Goal: Contribute content: Contribute content

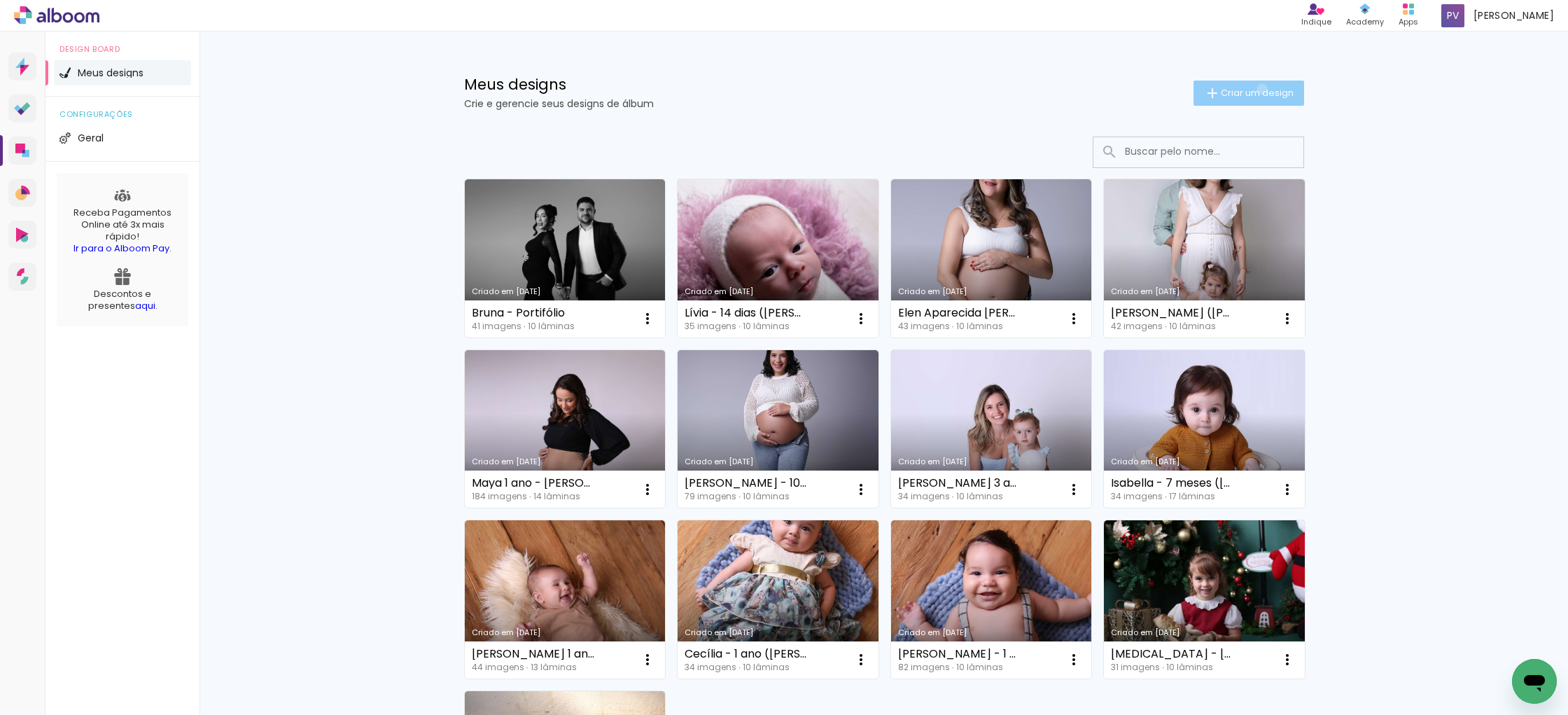
click at [1259, 89] on span "Criar um design" at bounding box center [1257, 92] width 73 height 9
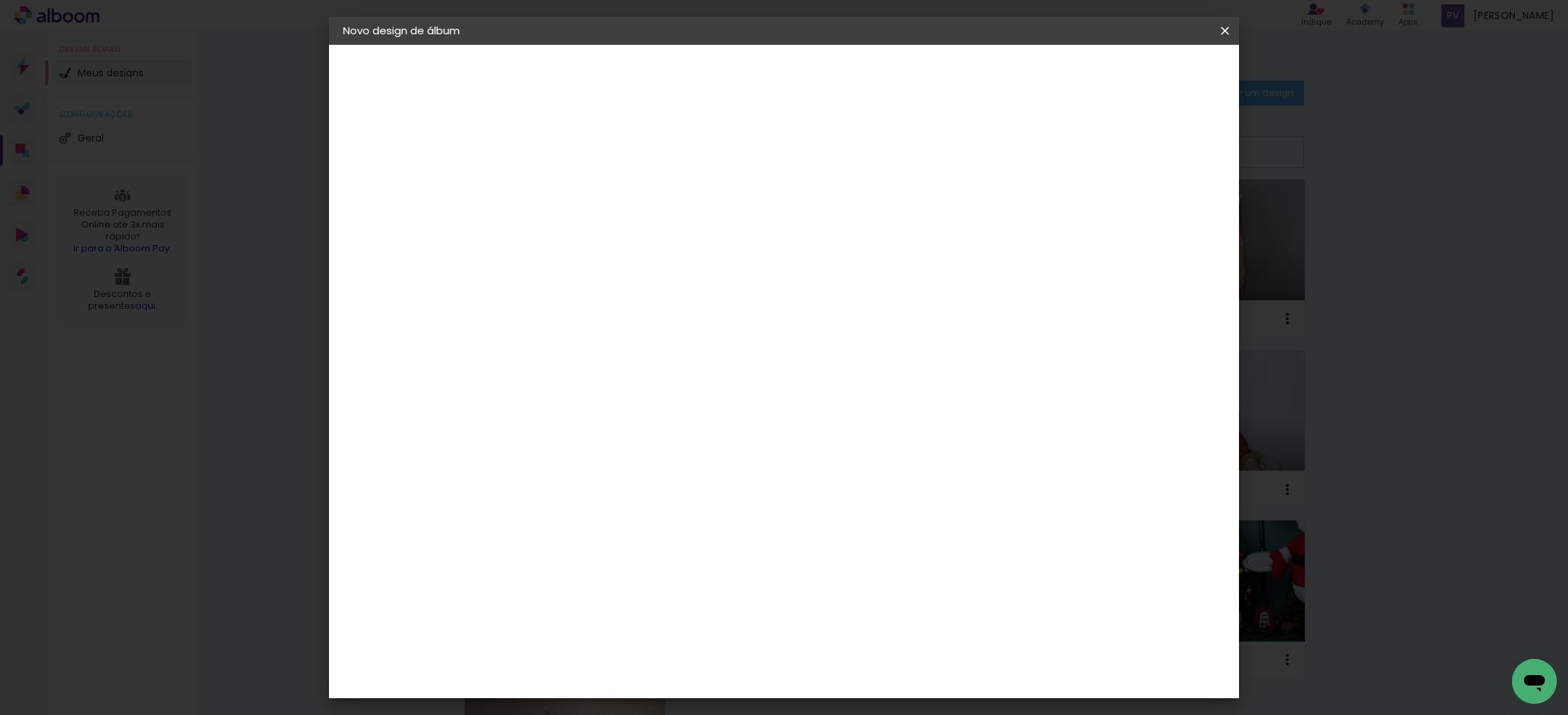
click at [572, 188] on input at bounding box center [572, 188] width 0 height 22
type input "Heitor - portifólio"
type paper-input "Heitor - portifólio"
click at [0, 0] on slot "Avançar" at bounding box center [0, 0] width 0 height 0
click at [562, 268] on input at bounding box center [608, 266] width 142 height 17
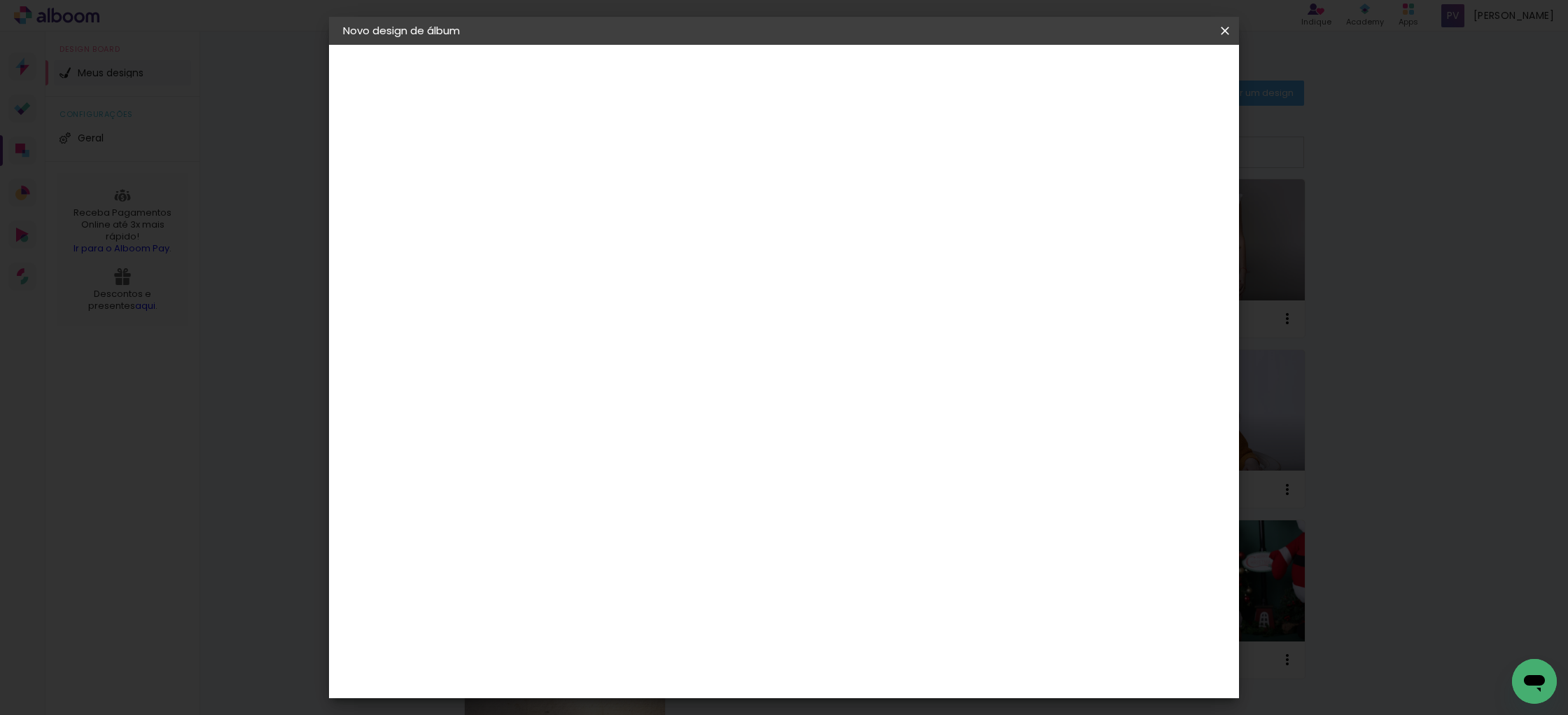
type input "alfa"
type paper-input "alfa"
click at [603, 313] on div "AlfaFotoBook" at bounding box center [599, 316] width 74 height 12
click at [0, 0] on slot "Tamanho Livre" at bounding box center [0, 0] width 0 height 0
click at [796, 215] on paper-item "Tamanho Livre" at bounding box center [734, 213] width 125 height 31
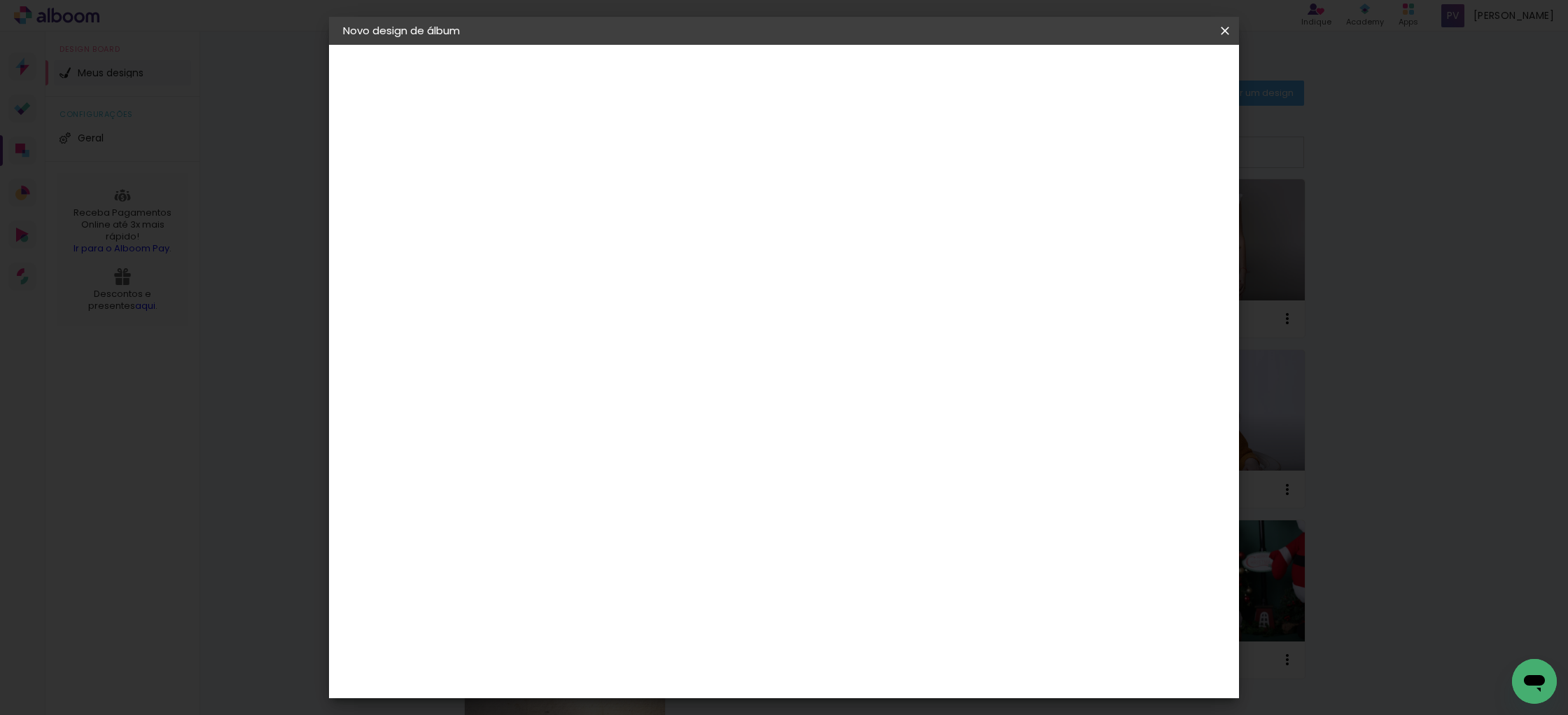
click at [696, 214] on iron-icon at bounding box center [687, 213] width 17 height 17
click at [0, 0] on slot "Avançar" at bounding box center [0, 0] width 0 height 0
click at [402, 174] on div "Tamanho livre" at bounding box center [397, 173] width 48 height 19
click at [587, 261] on input "alfa" at bounding box center [593, 266] width 113 height 17
click at [598, 329] on paper-item "AlfaFotoBook" at bounding box center [593, 316] width 124 height 31
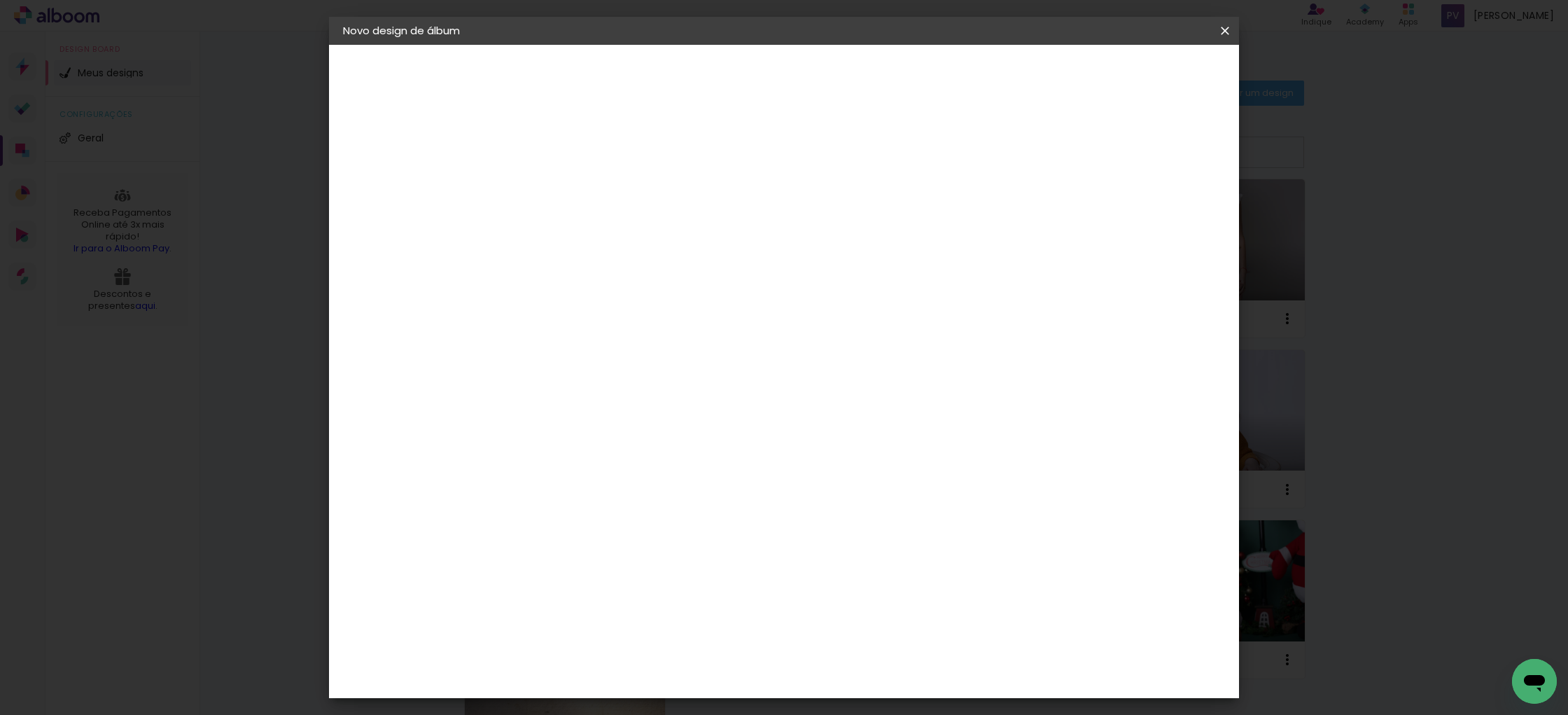
click at [796, 300] on paper-item "Sugerir uma encadernadora" at bounding box center [734, 292] width 125 height 36
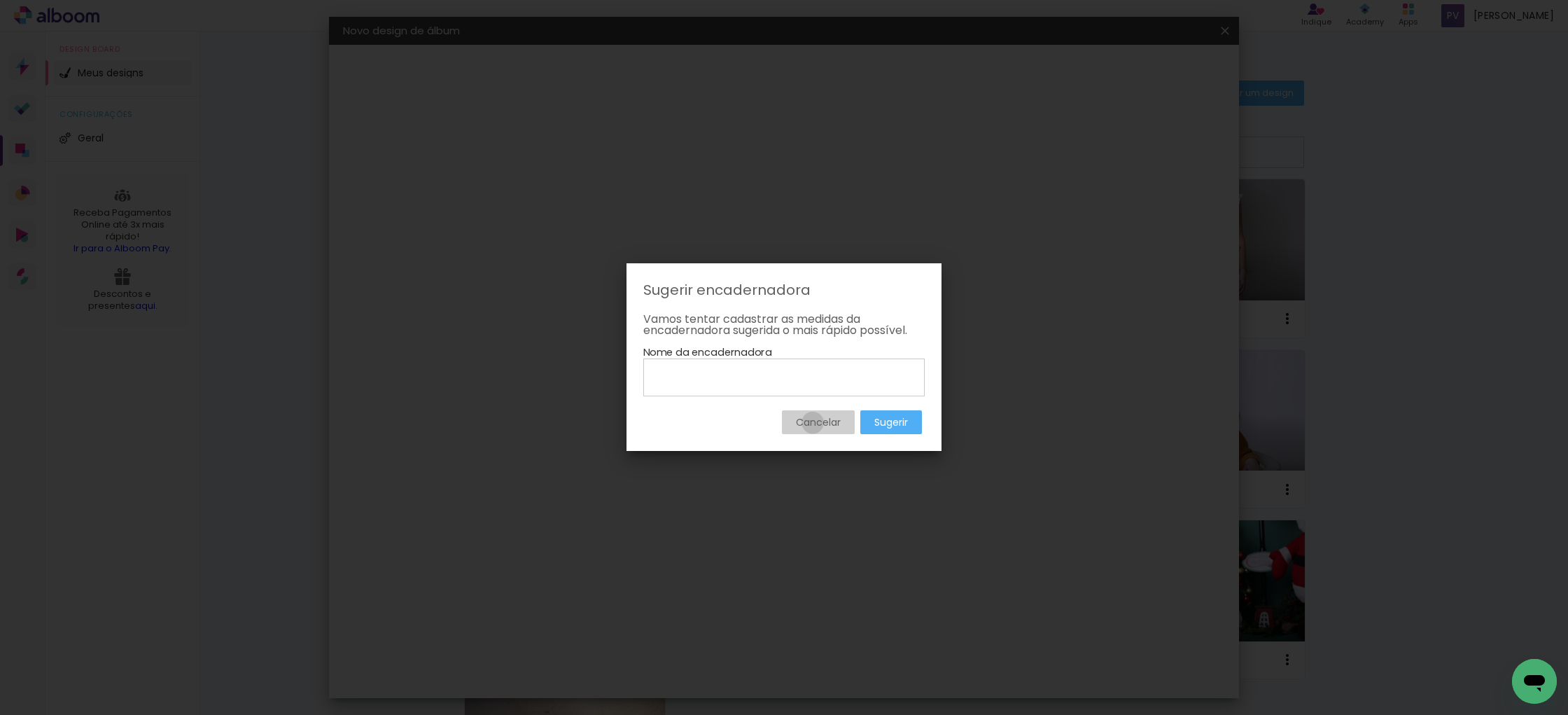
click at [0, 0] on slot "Cancelar" at bounding box center [0, 0] width 0 height 0
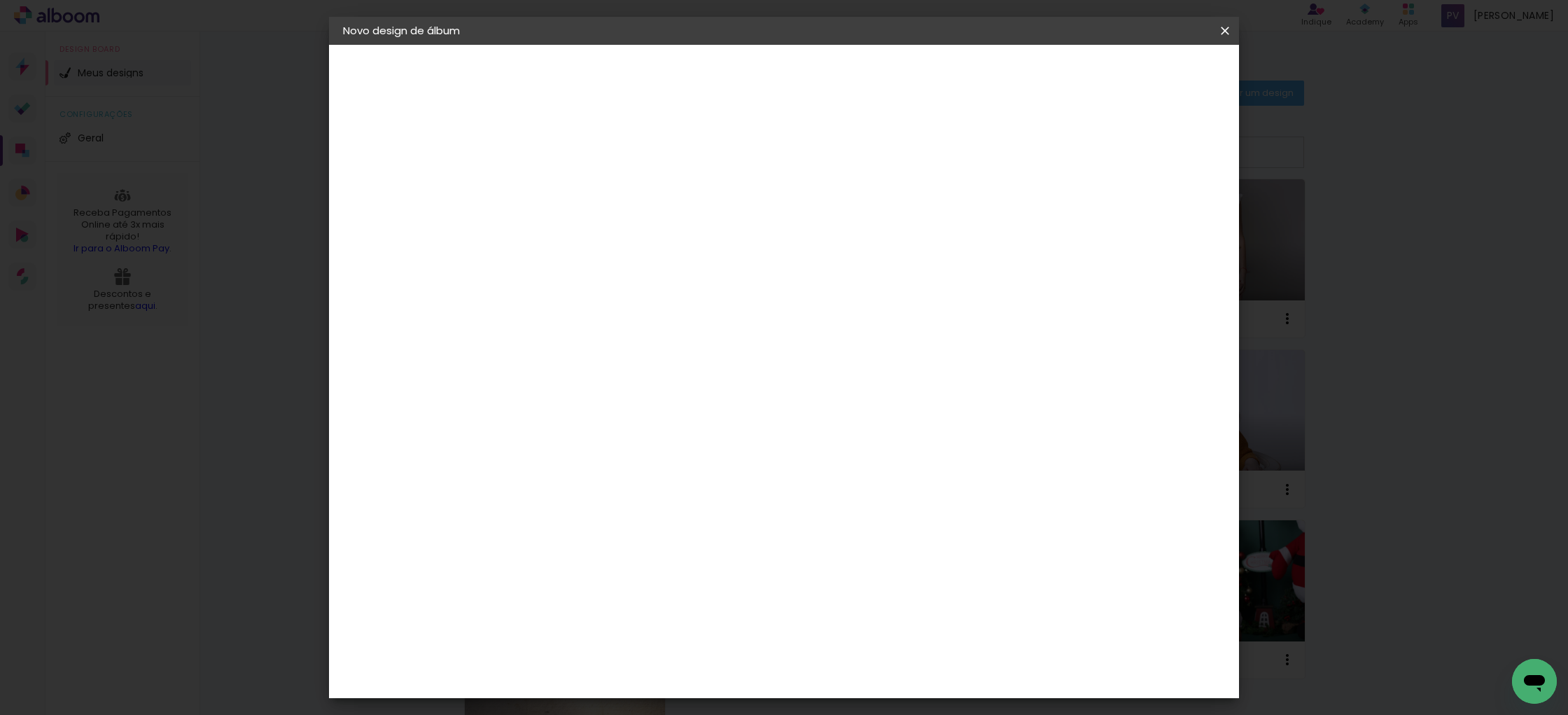
click at [0, 0] on slot "Tamanho Livre" at bounding box center [0, 0] width 0 height 0
drag, startPoint x: 890, startPoint y: 210, endPoint x: 907, endPoint y: 219, distance: 19.2
click at [696, 211] on iron-icon at bounding box center [687, 213] width 17 height 17
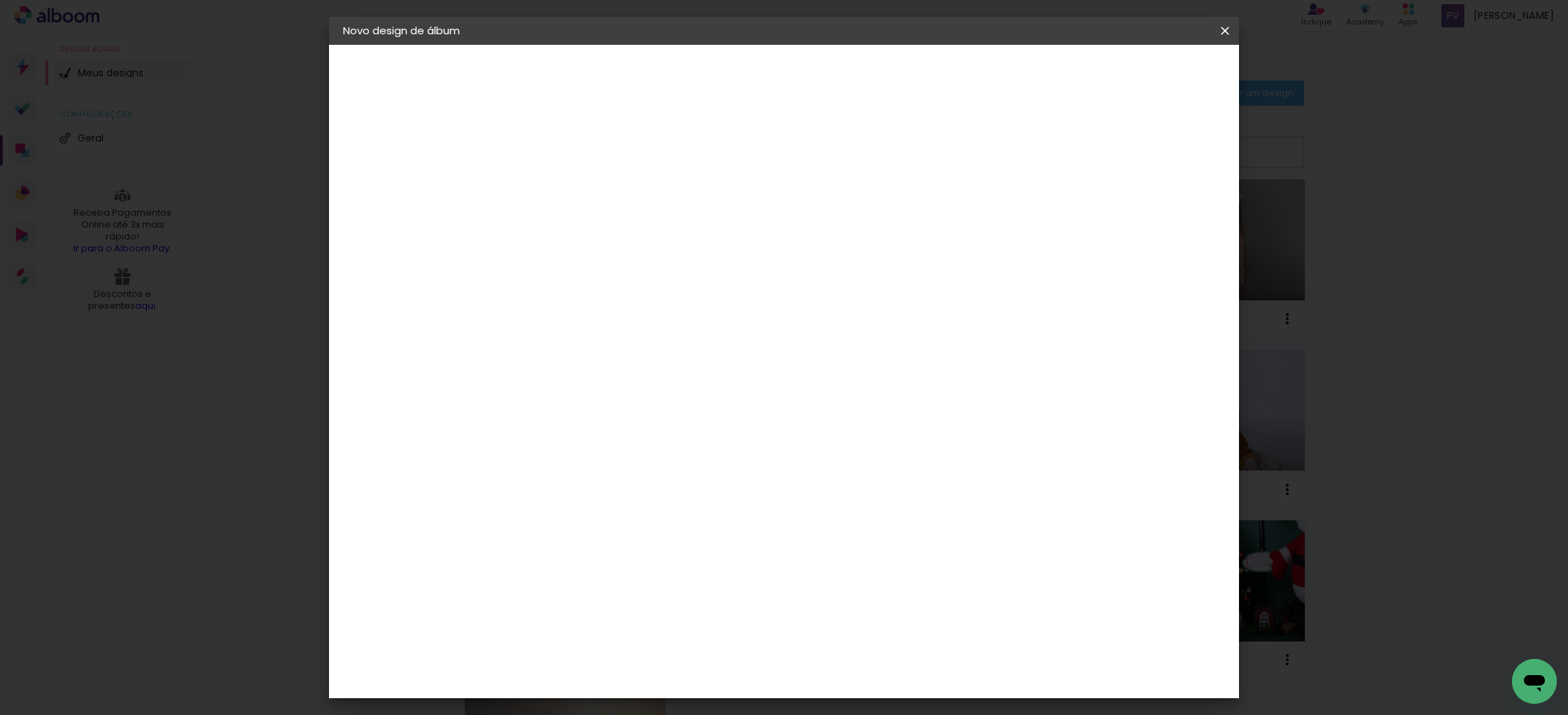
click at [796, 259] on paper-listbox "Tamanho Livre Sugerir uma encadernadora" at bounding box center [734, 244] width 125 height 131
click at [614, 314] on div "AlfaFotoBook" at bounding box center [599, 316] width 74 height 12
click at [0, 0] on slot "Avançar" at bounding box center [0, 0] width 0 height 0
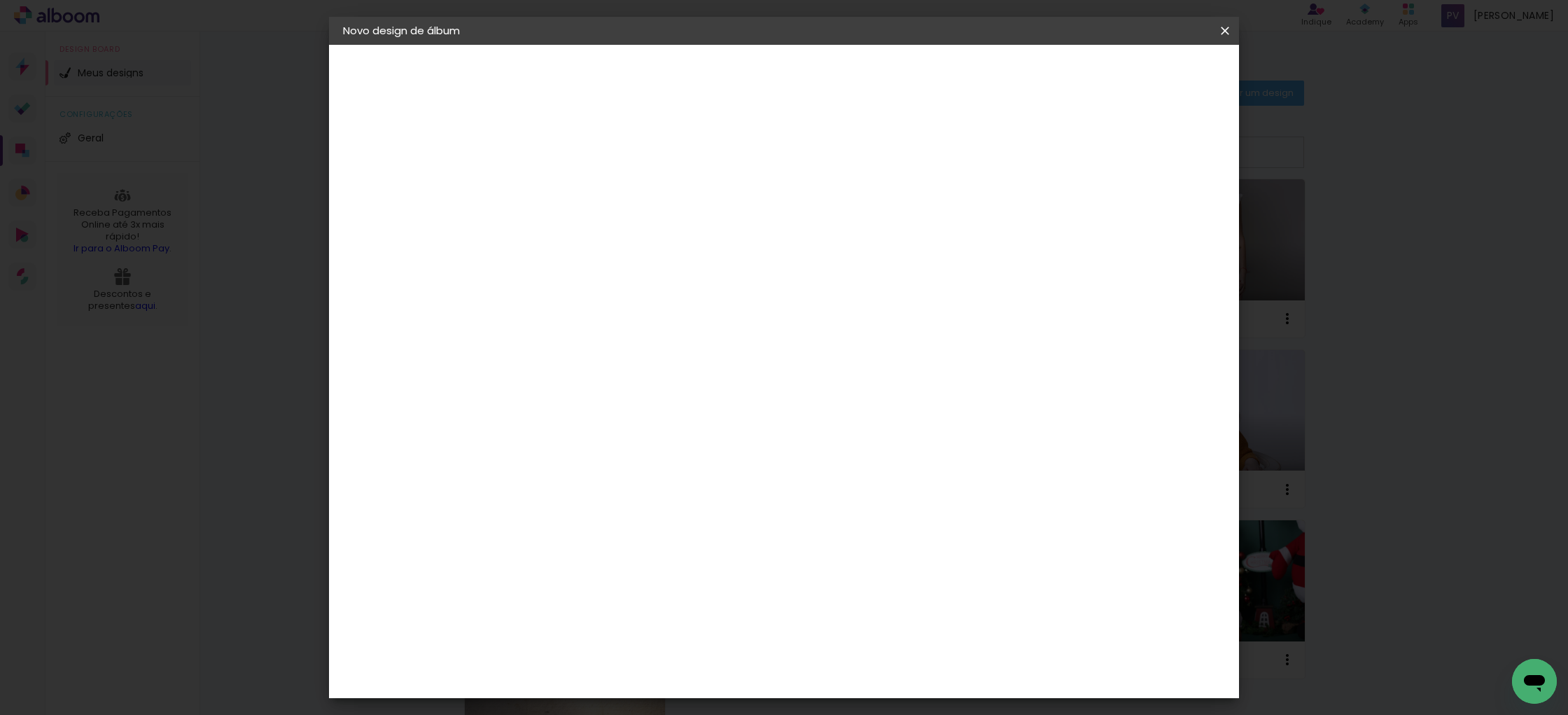
click at [0, 0] on slot "Avançar" at bounding box center [0, 0] width 0 height 0
click at [1148, 74] on span "Iniciar design" at bounding box center [1116, 74] width 63 height 10
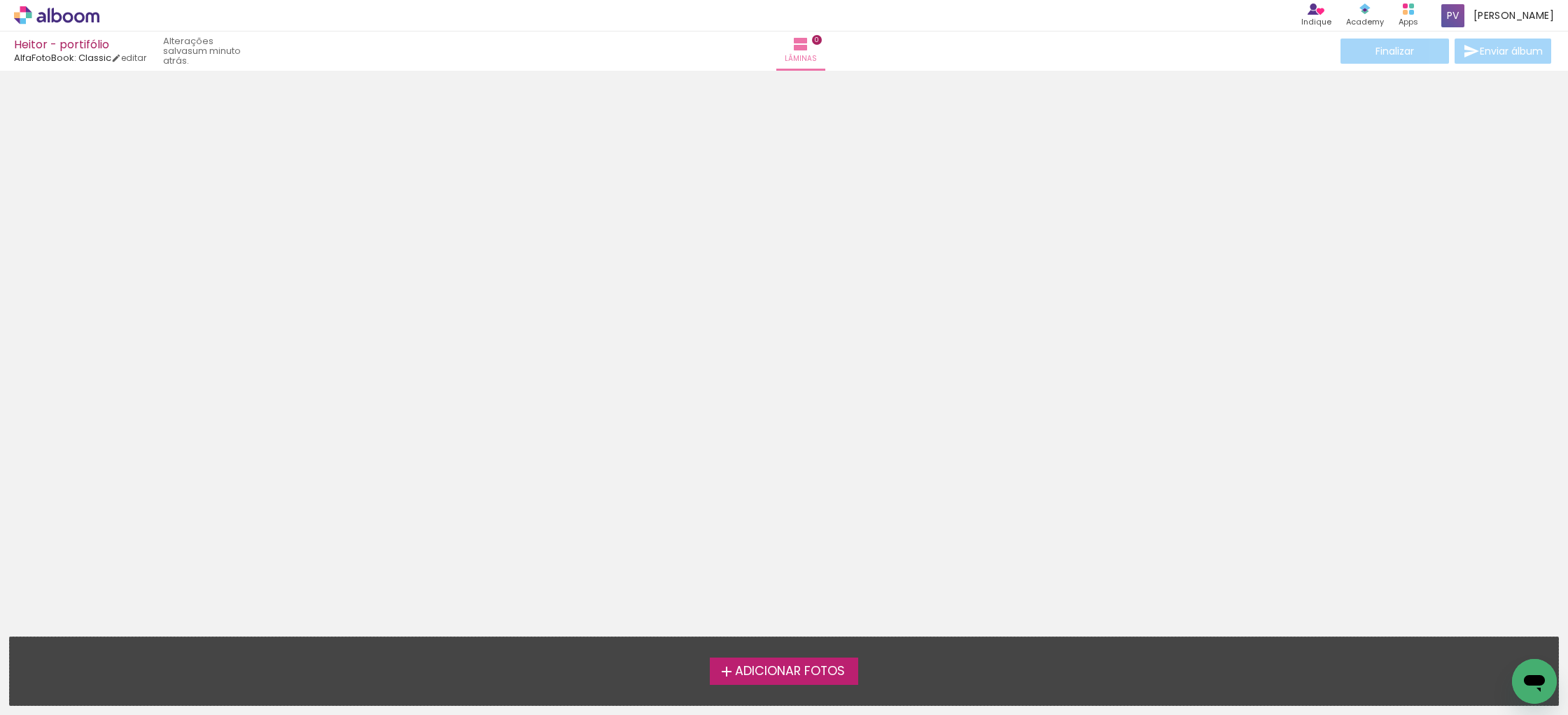
click at [805, 670] on span "Adicionar Fotos" at bounding box center [790, 671] width 110 height 12
click at [0, 0] on input "file" at bounding box center [0, 0] width 0 height 0
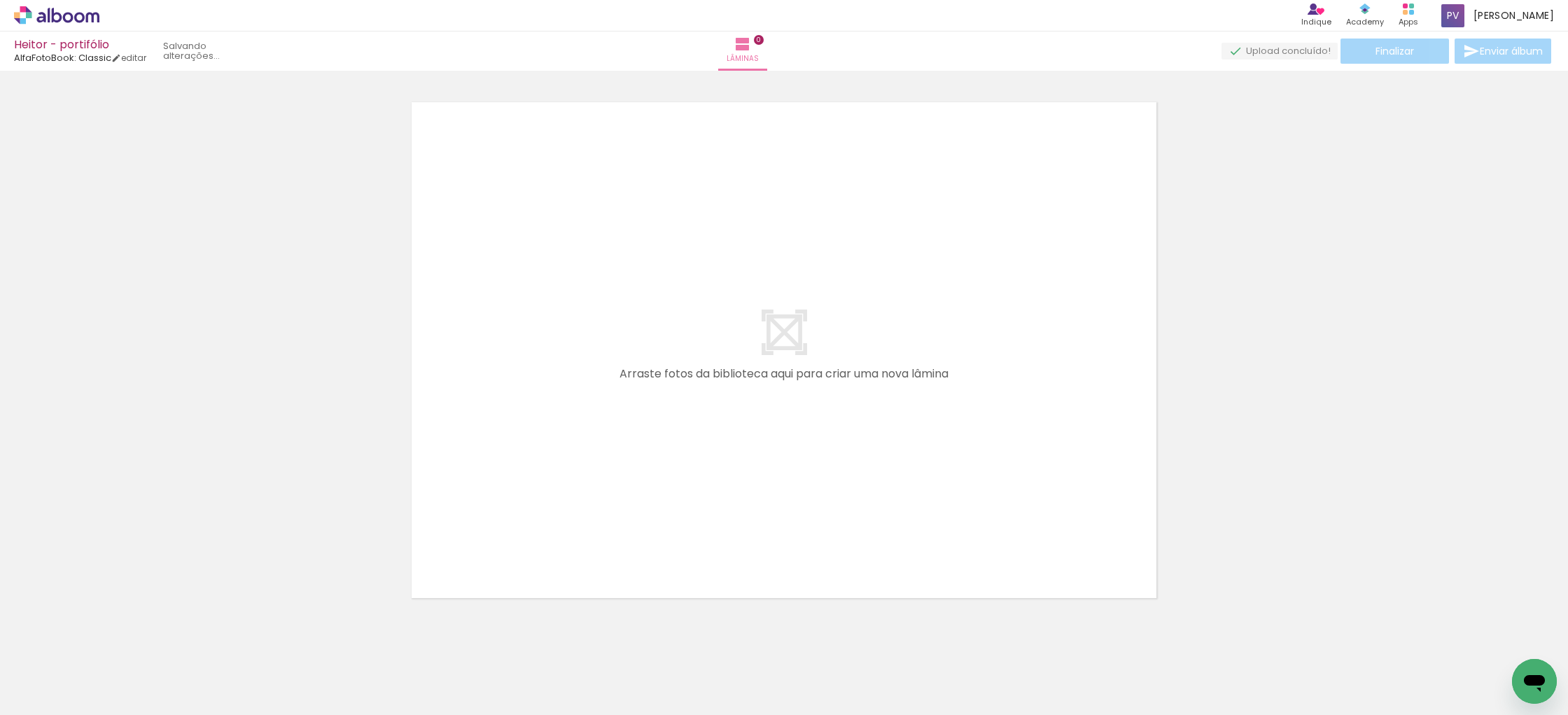
scroll to position [17, 0]
click at [141, 676] on div at bounding box center [140, 667] width 46 height 69
click at [116, 640] on iron-icon at bounding box center [109, 639] width 14 height 14
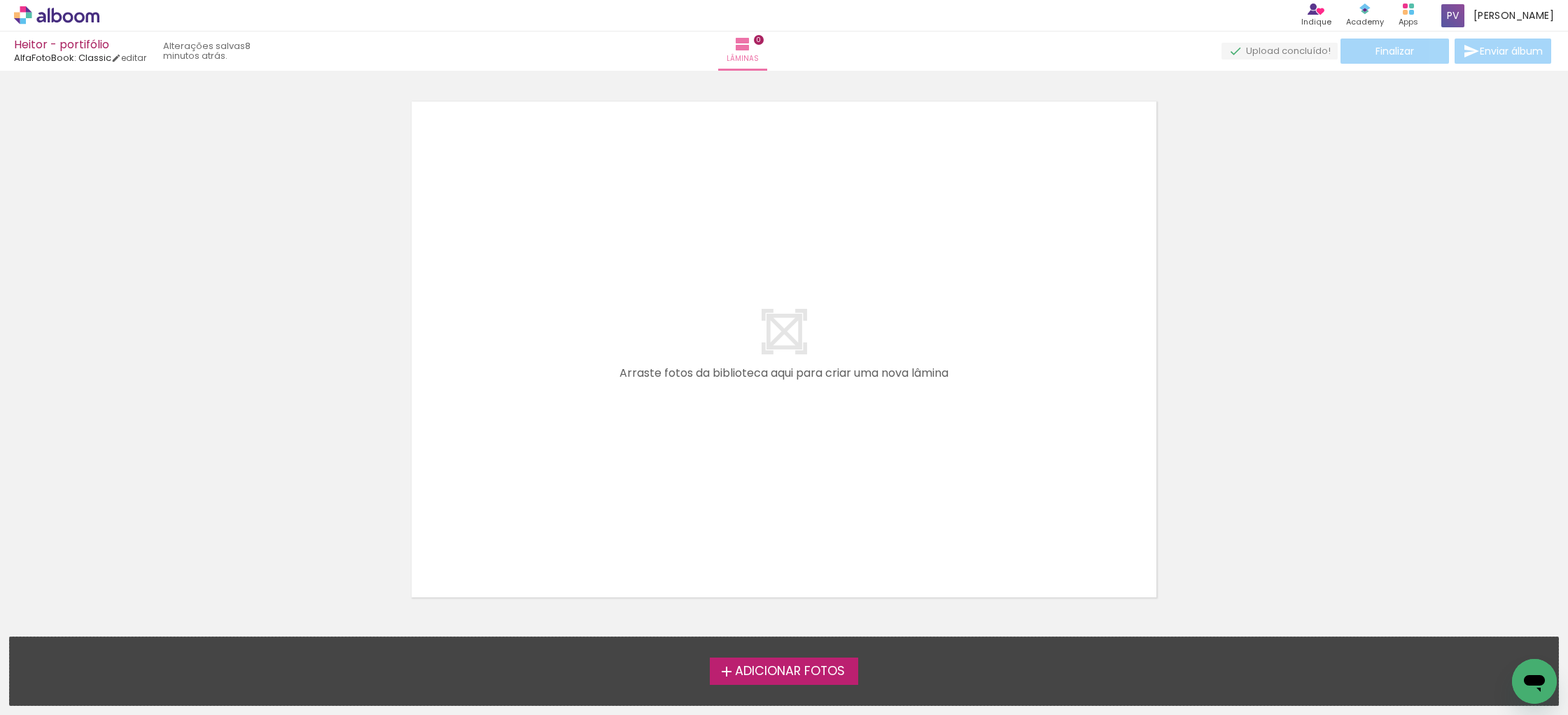
click at [739, 669] on span "Adicionar Fotos" at bounding box center [790, 671] width 110 height 12
click at [0, 0] on input "file" at bounding box center [0, 0] width 0 height 0
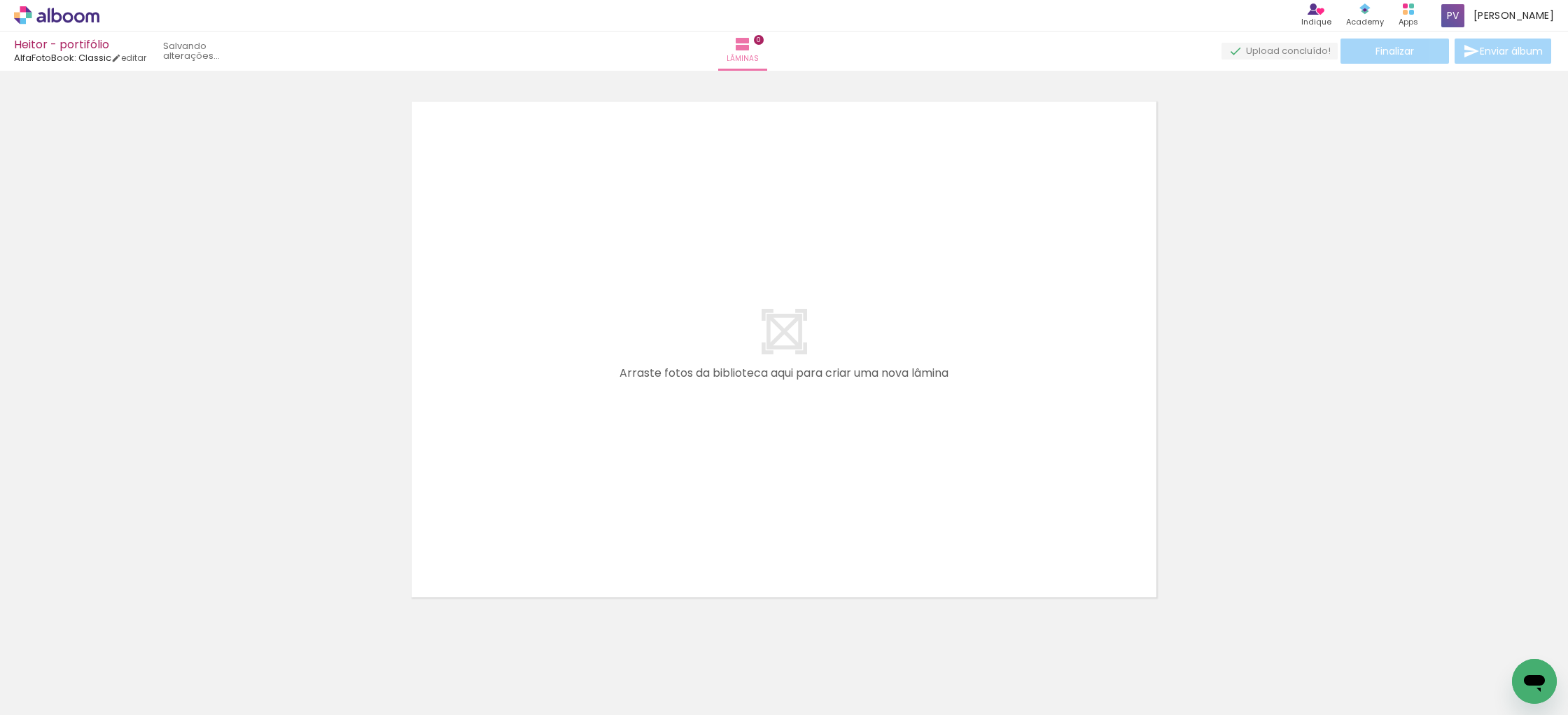
scroll to position [0, 0]
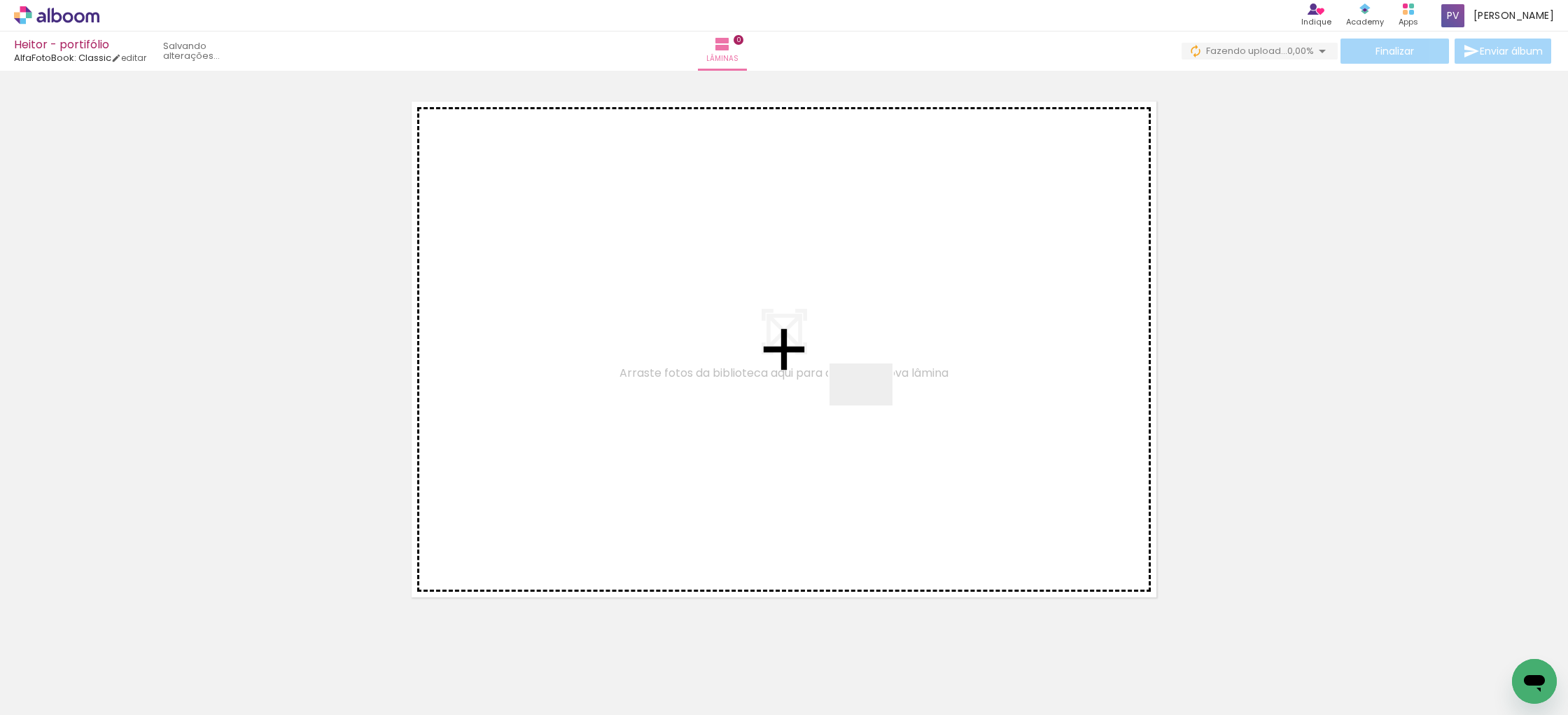
drag, startPoint x: 142, startPoint y: 674, endPoint x: 871, endPoint y: 405, distance: 777.0
click at [871, 405] on quentale-workspace at bounding box center [784, 358] width 1568 height 715
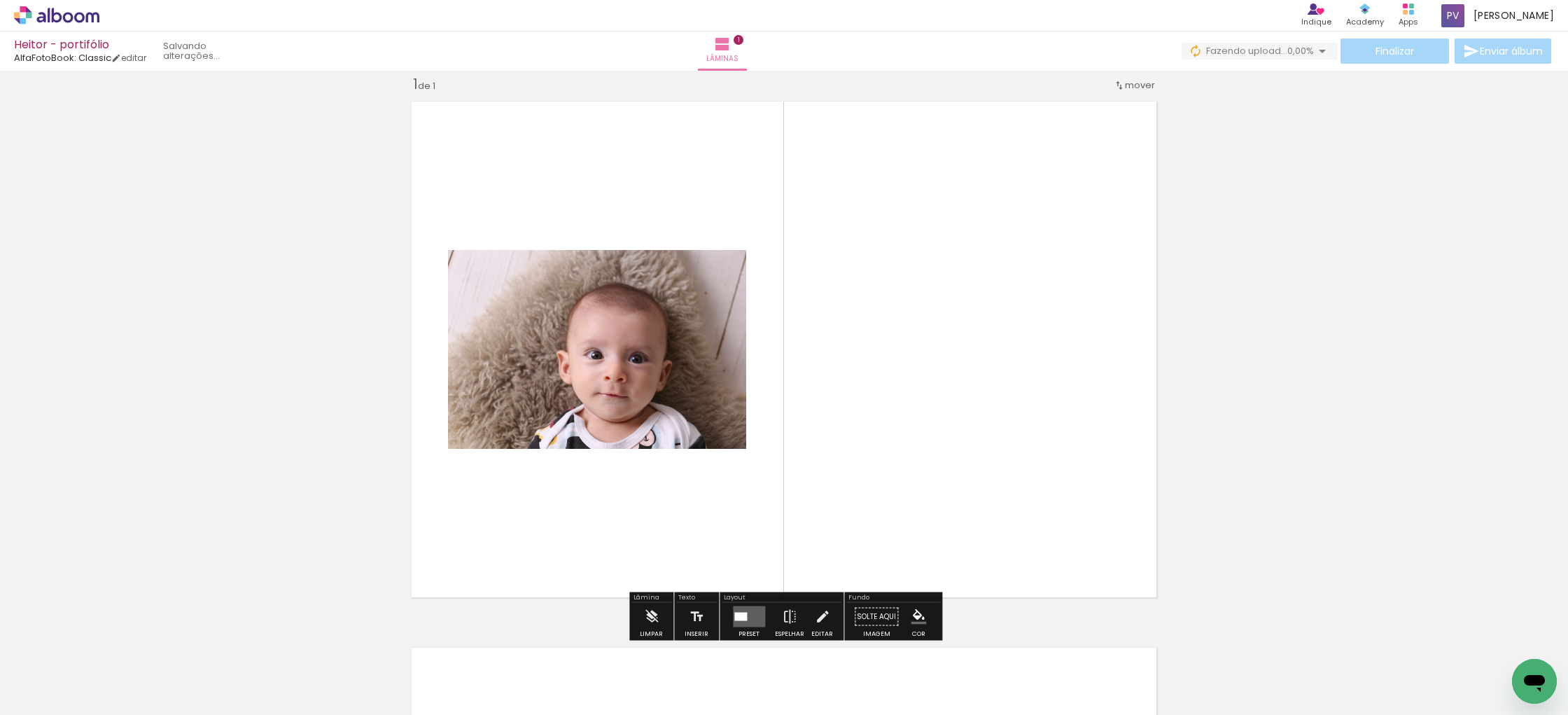
scroll to position [17, 0]
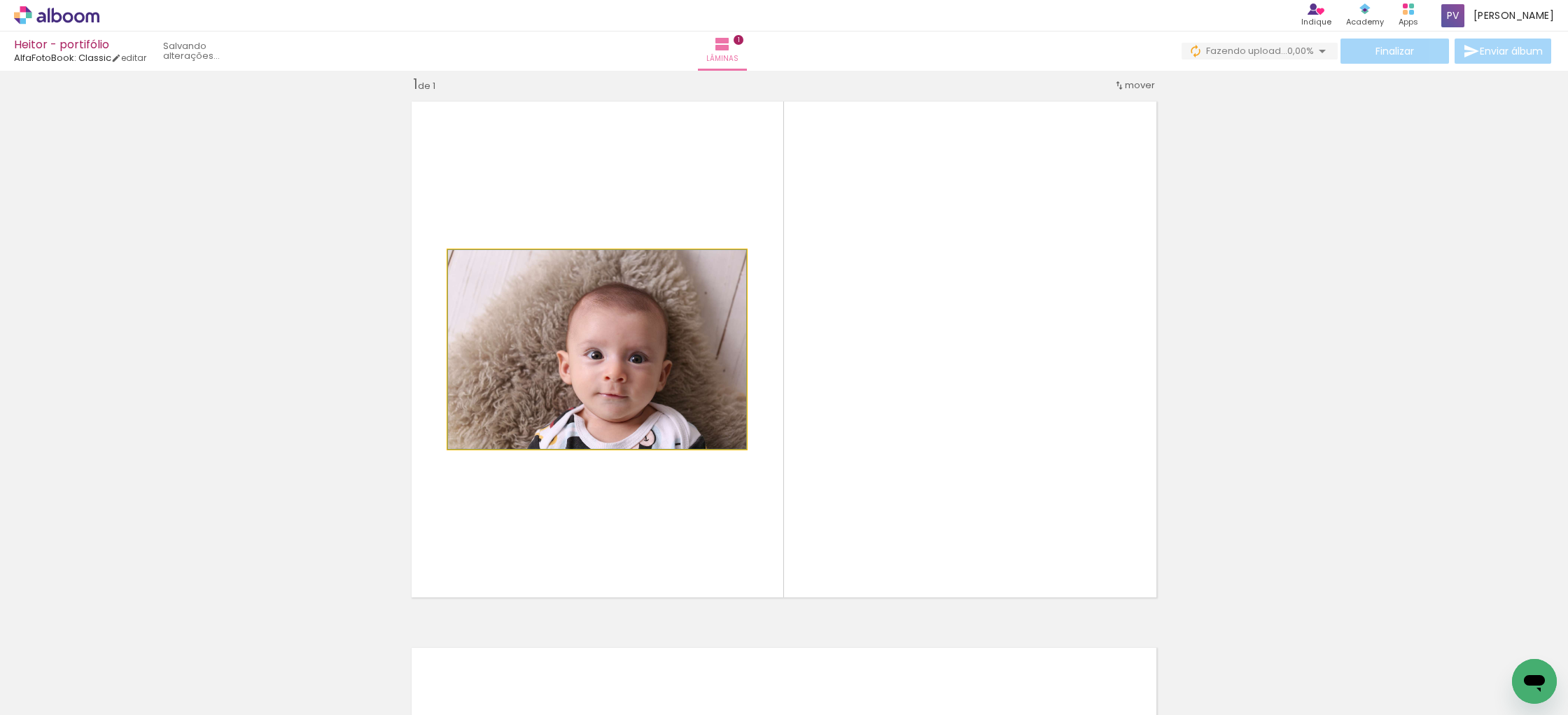
click at [605, 350] on quentale-photo at bounding box center [596, 349] width 298 height 198
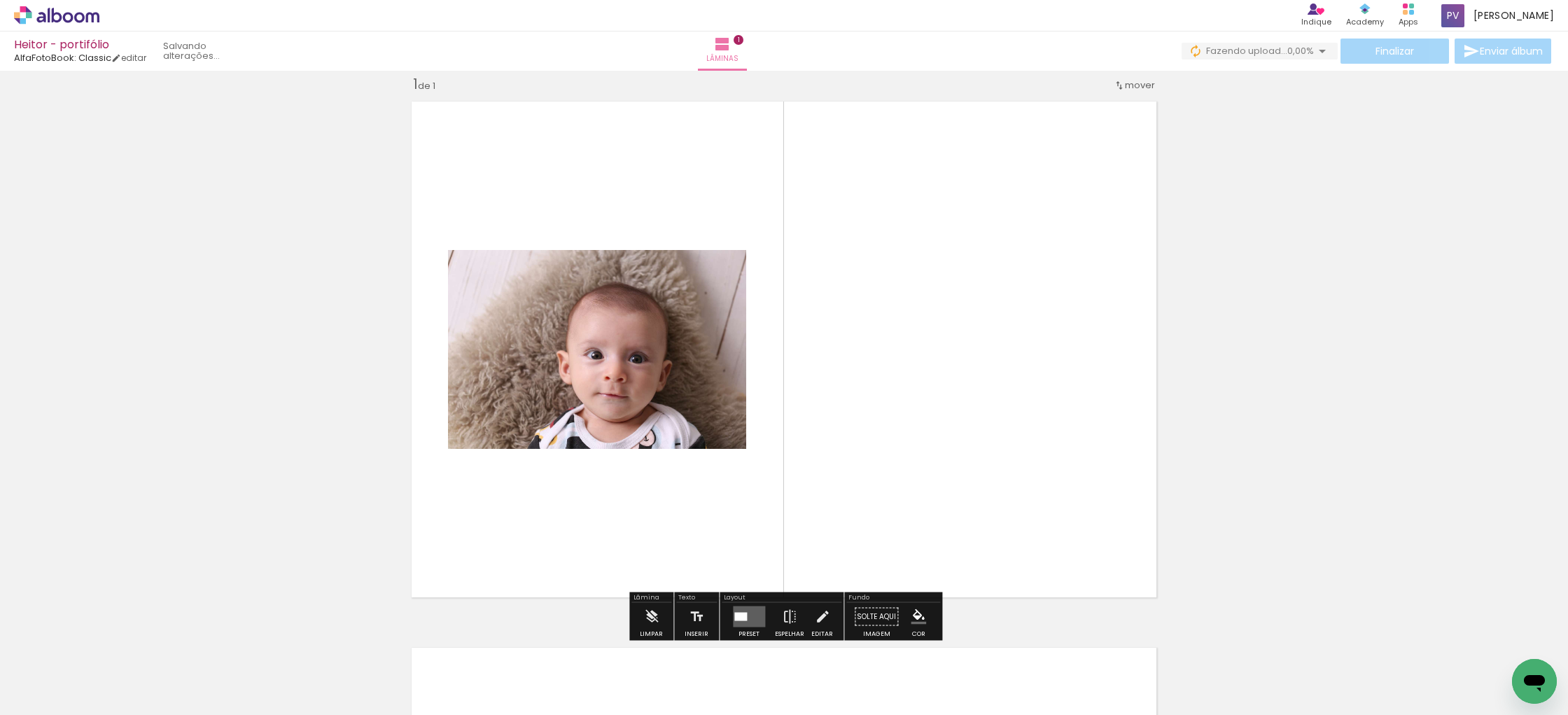
click at [643, 347] on quentale-photo at bounding box center [596, 349] width 298 height 198
click at [655, 611] on iron-icon at bounding box center [652, 616] width 15 height 28
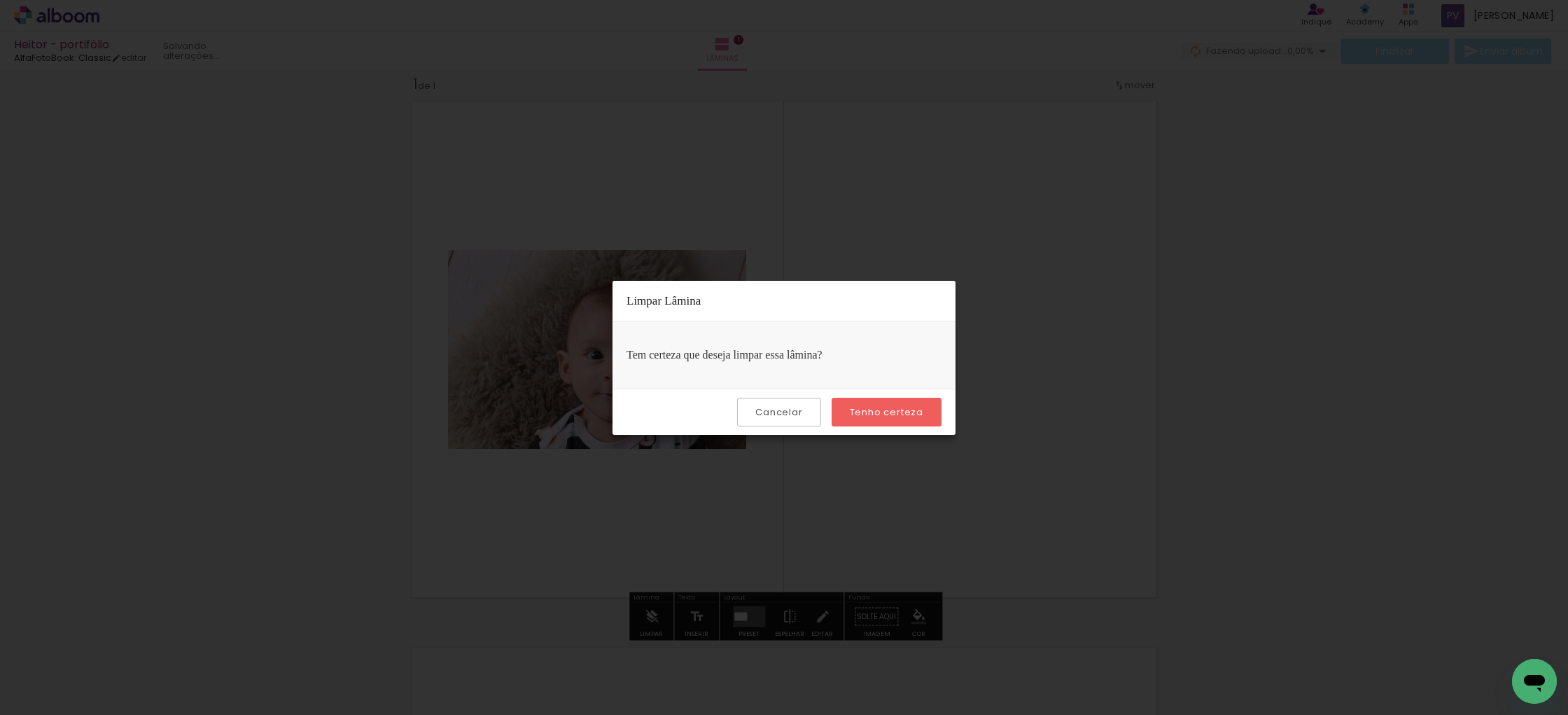
drag, startPoint x: 866, startPoint y: 419, endPoint x: 850, endPoint y: 427, distance: 17.9
click at [866, 419] on paper-button "Tenho certeza" at bounding box center [887, 412] width 110 height 29
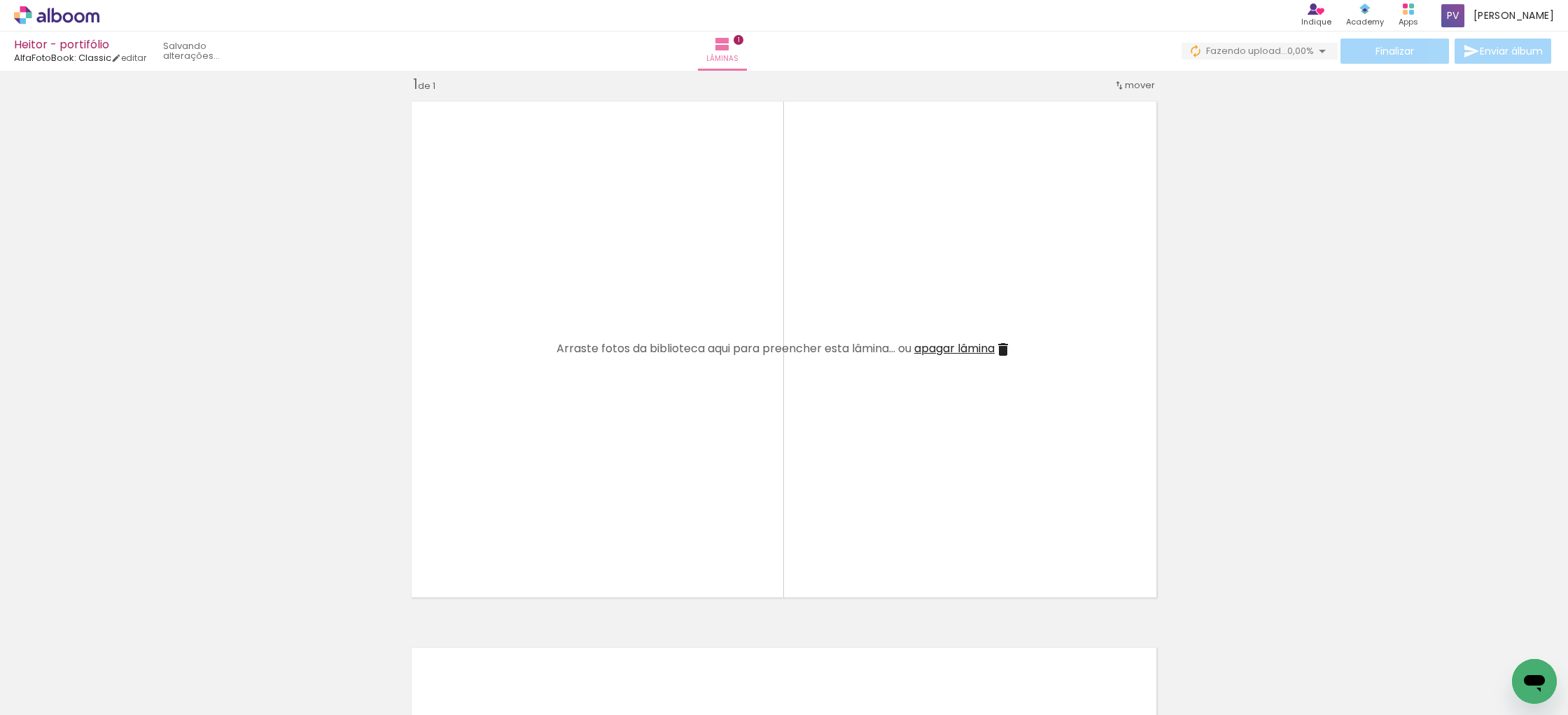
click at [40, 695] on span "Adicionar Fotos" at bounding box center [50, 696] width 42 height 15
click at [0, 0] on input "file" at bounding box center [0, 0] width 0 height 0
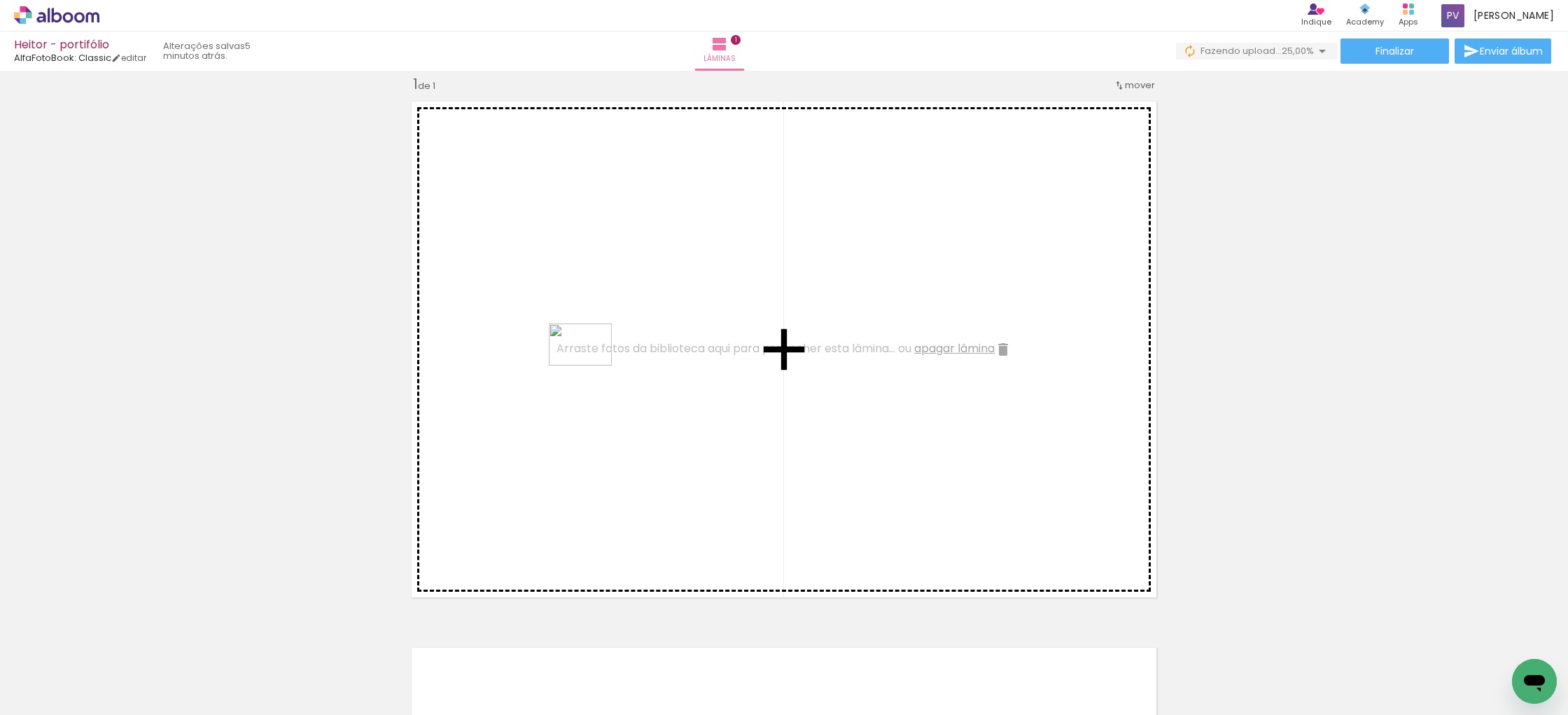
drag, startPoint x: 370, startPoint y: 674, endPoint x: 590, endPoint y: 365, distance: 379.3
click at [590, 365] on quentale-workspace at bounding box center [784, 358] width 1568 height 715
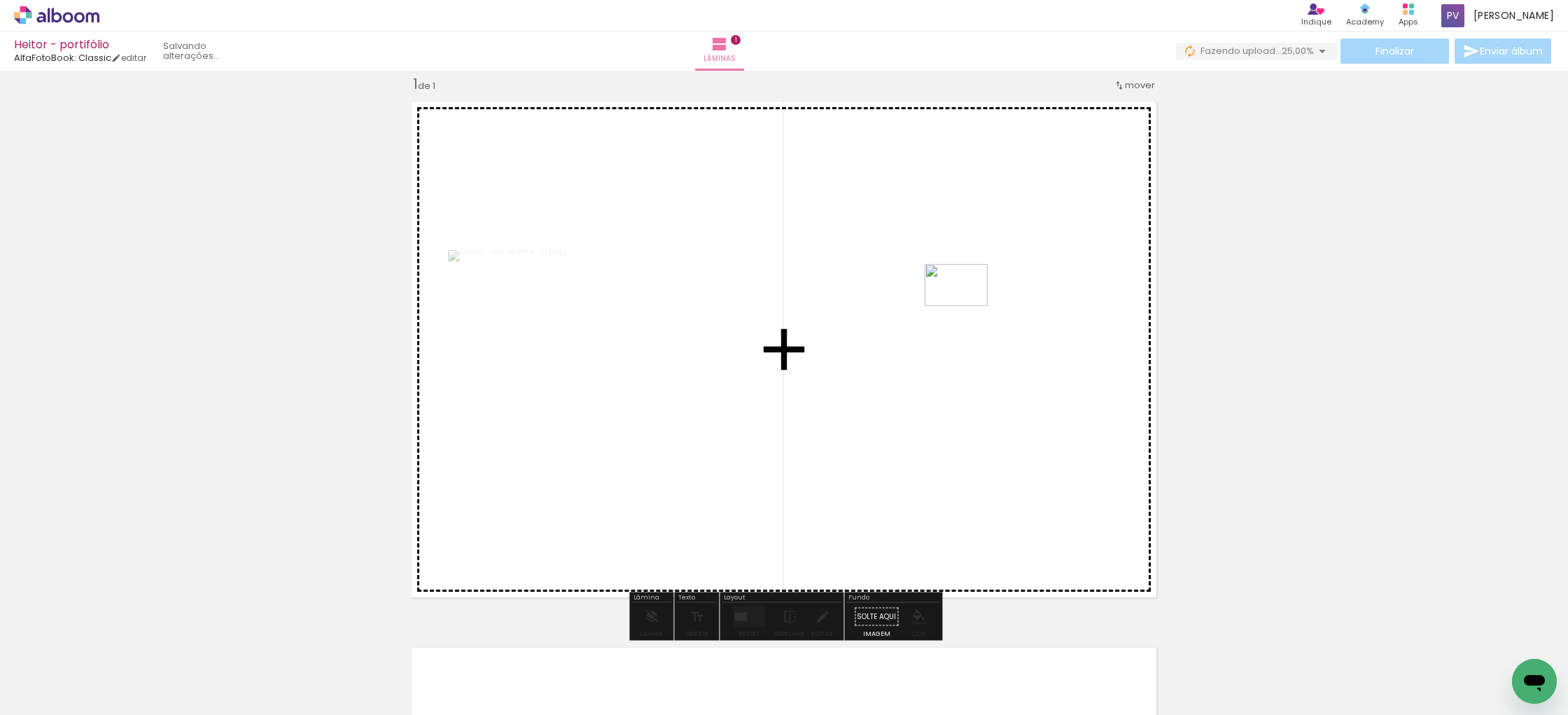
drag, startPoint x: 308, startPoint y: 671, endPoint x: 967, endPoint y: 306, distance: 753.3
click at [967, 306] on quentale-workspace at bounding box center [784, 358] width 1568 height 715
drag, startPoint x: 223, startPoint y: 678, endPoint x: 943, endPoint y: 521, distance: 736.9
click at [943, 521] on quentale-workspace at bounding box center [784, 358] width 1568 height 715
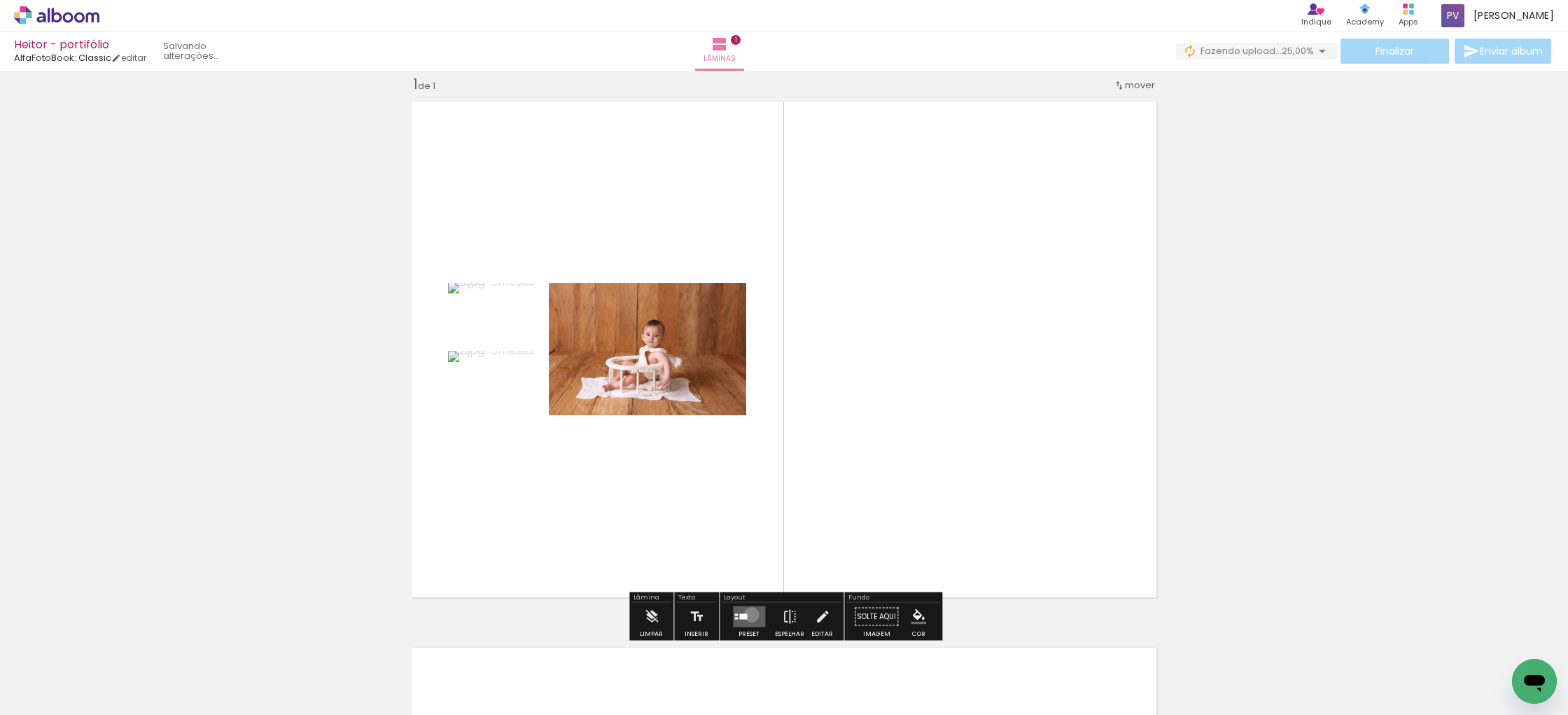
click at [749, 614] on quentale-layouter at bounding box center [749, 617] width 33 height 21
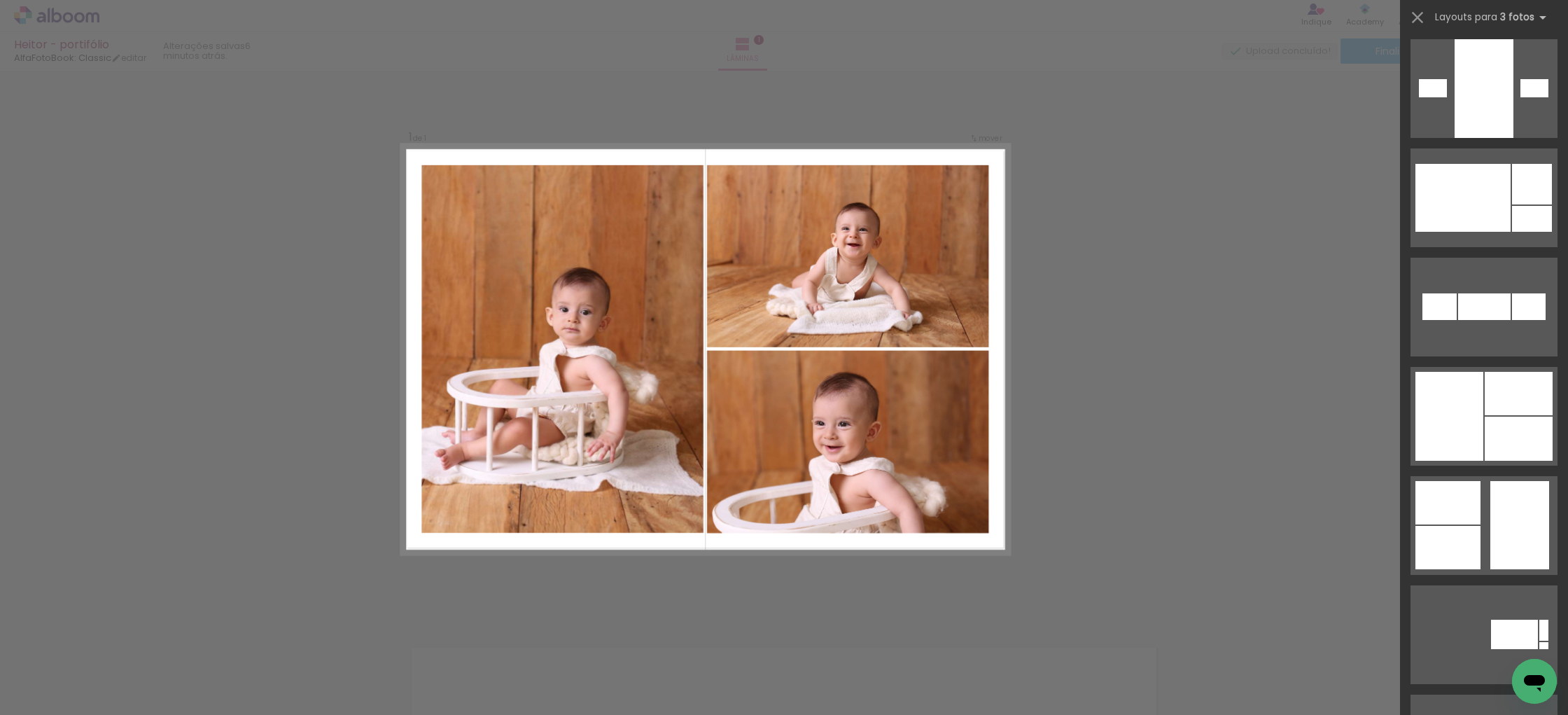
scroll to position [5793, 0]
click at [1468, 434] on div at bounding box center [1449, 414] width 68 height 89
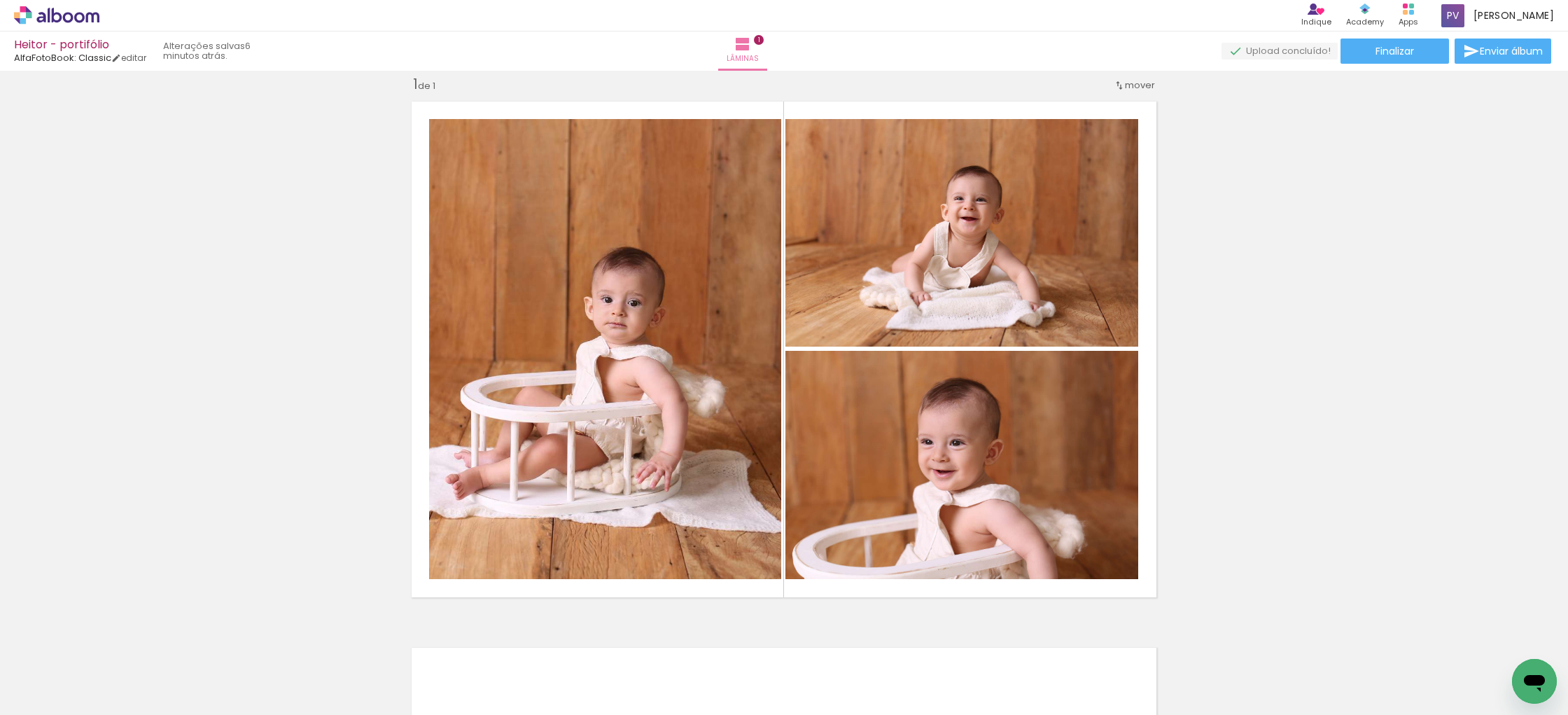
click at [48, 697] on span "Adicionar Fotos" at bounding box center [50, 696] width 42 height 15
click at [0, 0] on input "file" at bounding box center [0, 0] width 0 height 0
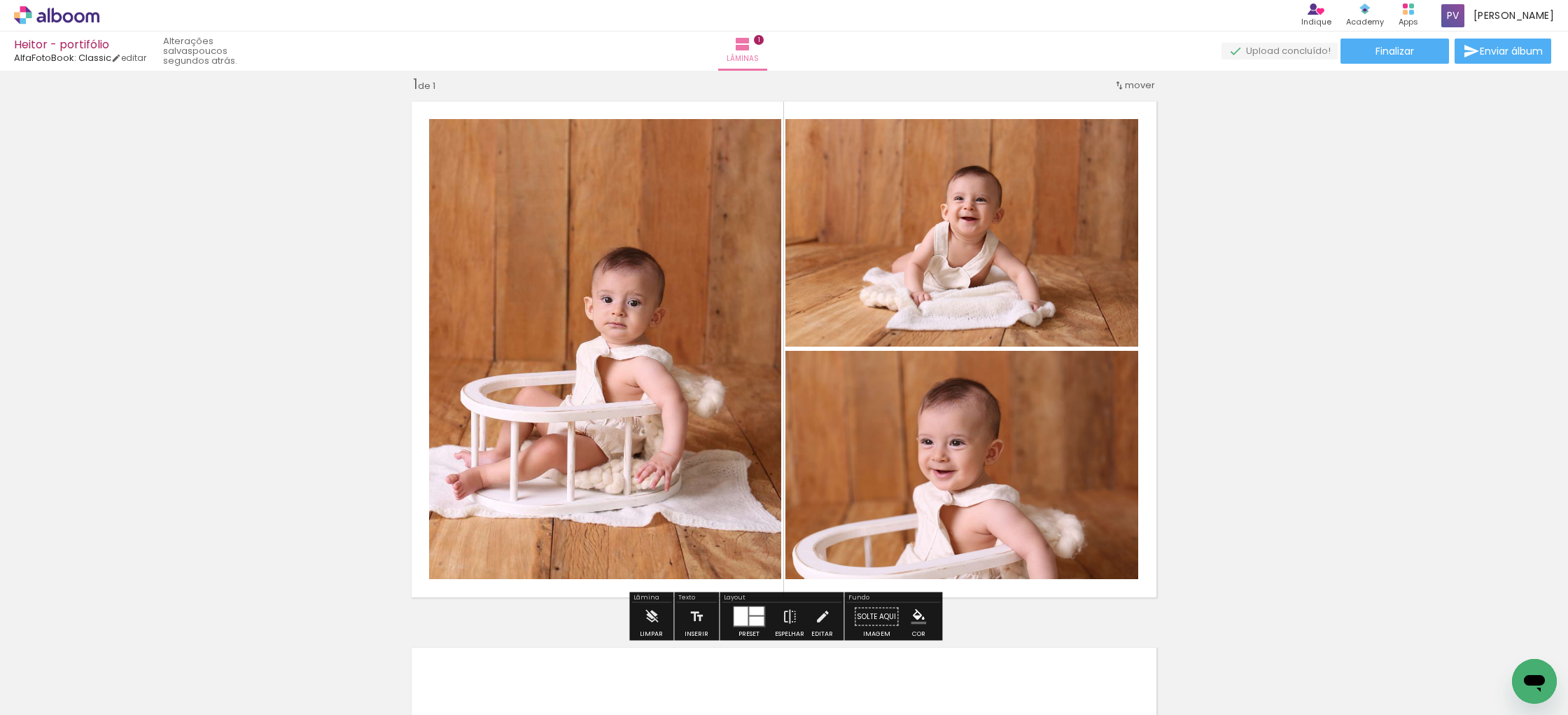
scroll to position [0, 0]
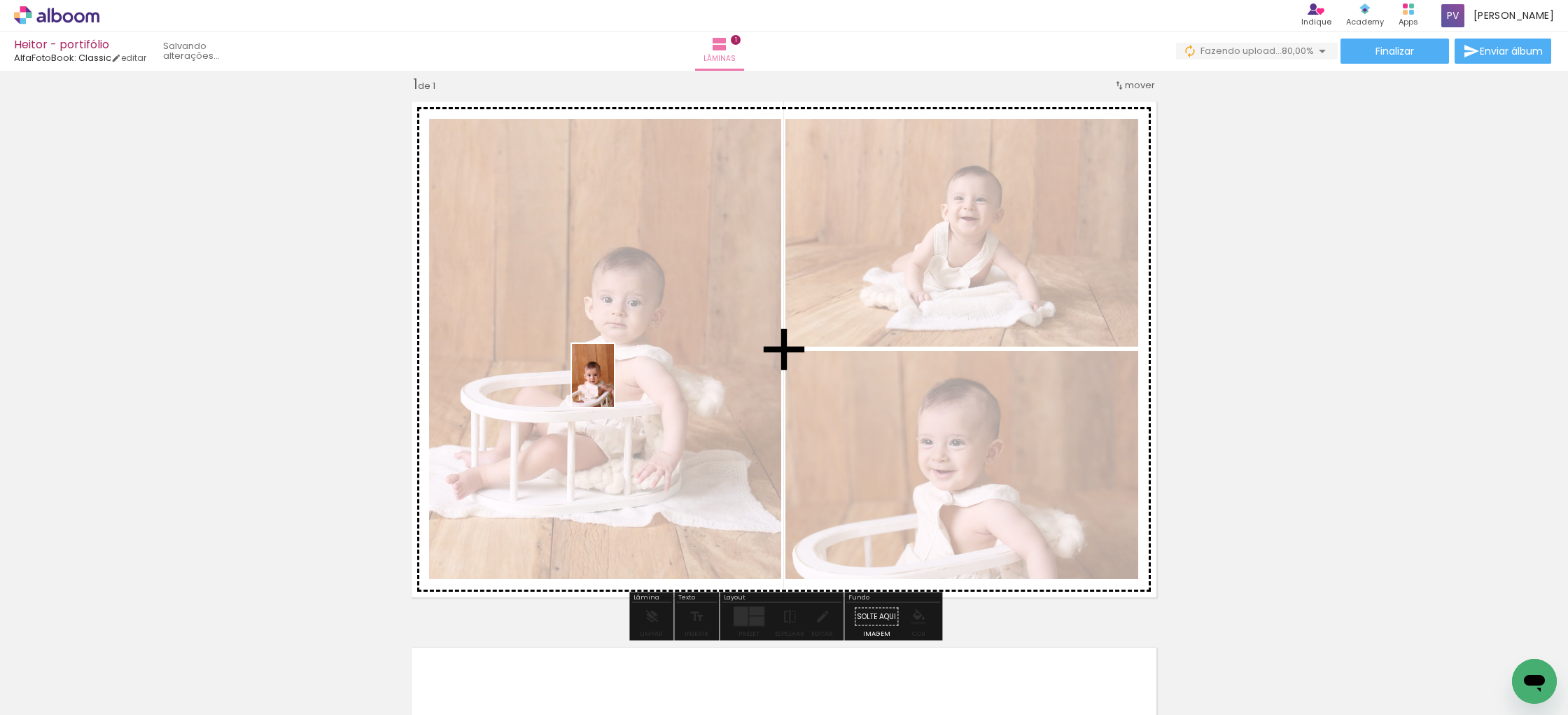
drag, startPoint x: 458, startPoint y: 679, endPoint x: 614, endPoint y: 385, distance: 332.8
click at [614, 385] on quentale-workspace at bounding box center [784, 358] width 1568 height 715
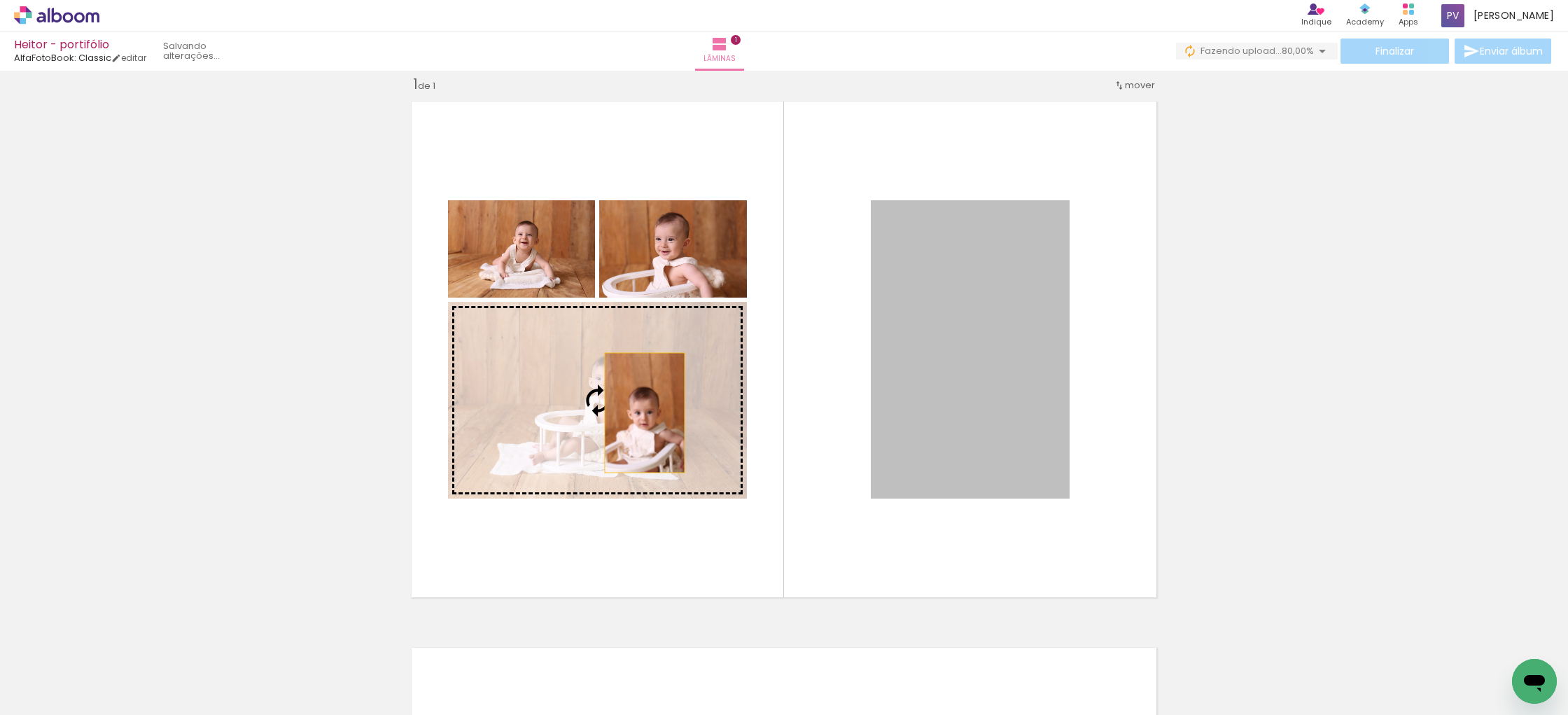
drag, startPoint x: 998, startPoint y: 393, endPoint x: 645, endPoint y: 412, distance: 353.5
click at [0, 0] on slot at bounding box center [0, 0] width 0 height 0
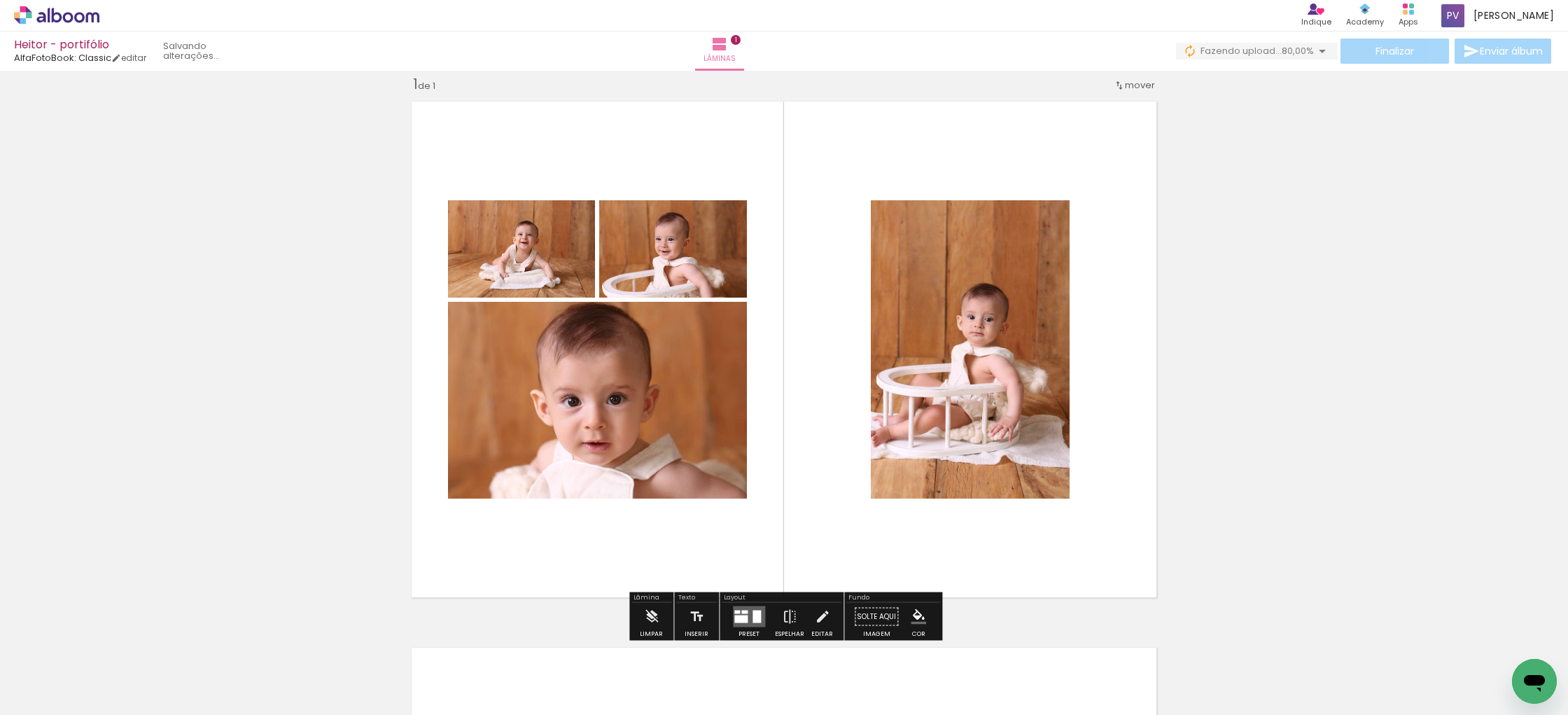
click at [955, 385] on quentale-photo at bounding box center [970, 349] width 198 height 298
click at [1033, 347] on quentale-photo at bounding box center [970, 349] width 198 height 298
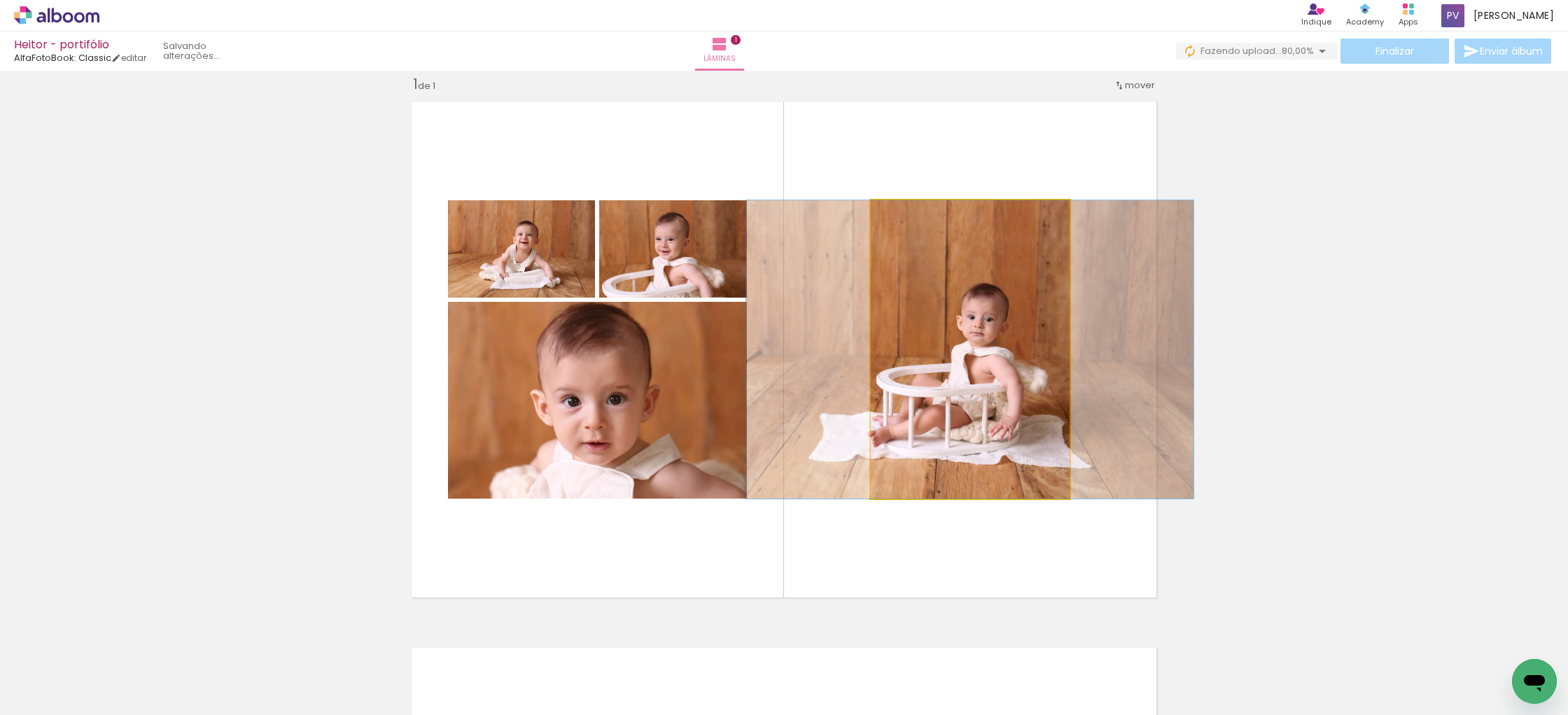
click at [1009, 343] on quentale-photo at bounding box center [970, 349] width 198 height 298
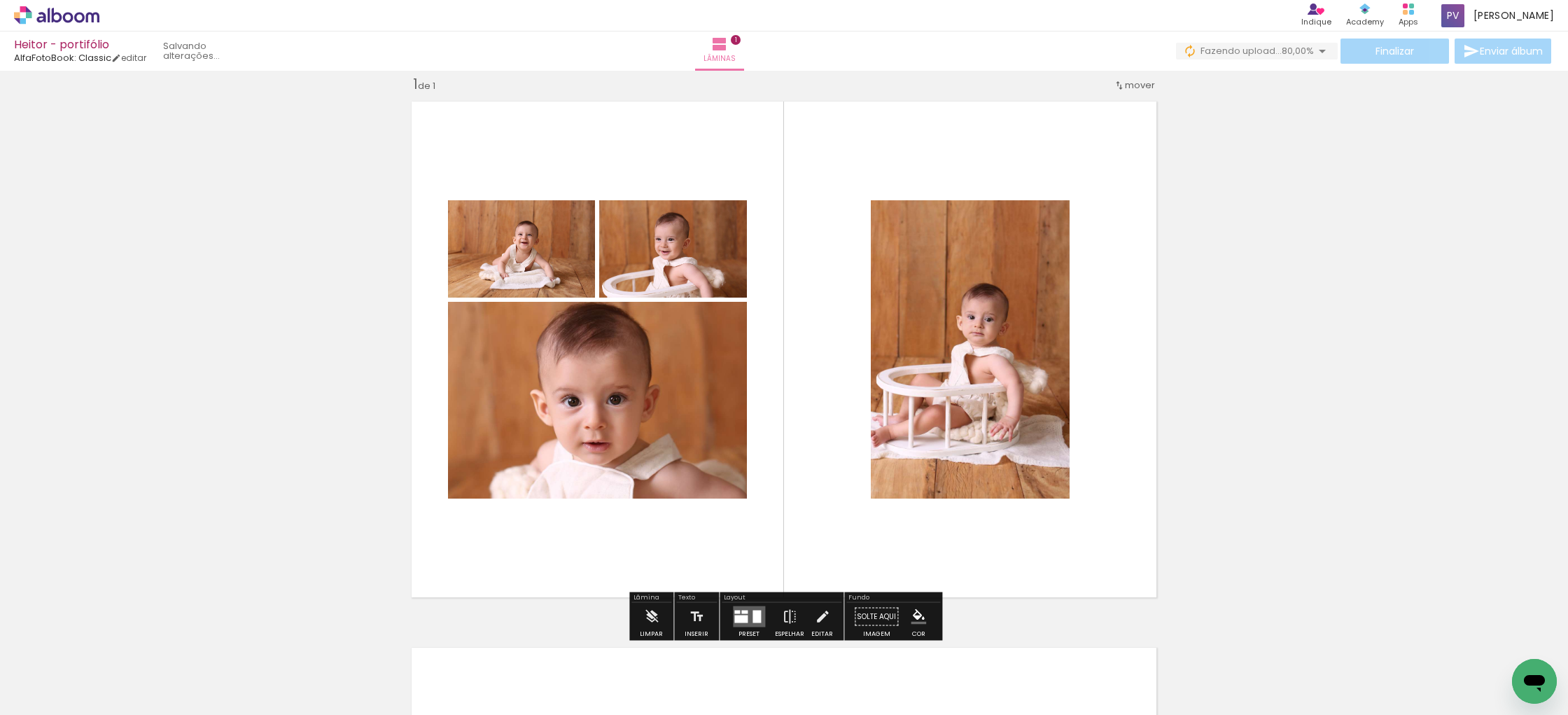
click at [1003, 344] on quentale-photo at bounding box center [970, 349] width 198 height 298
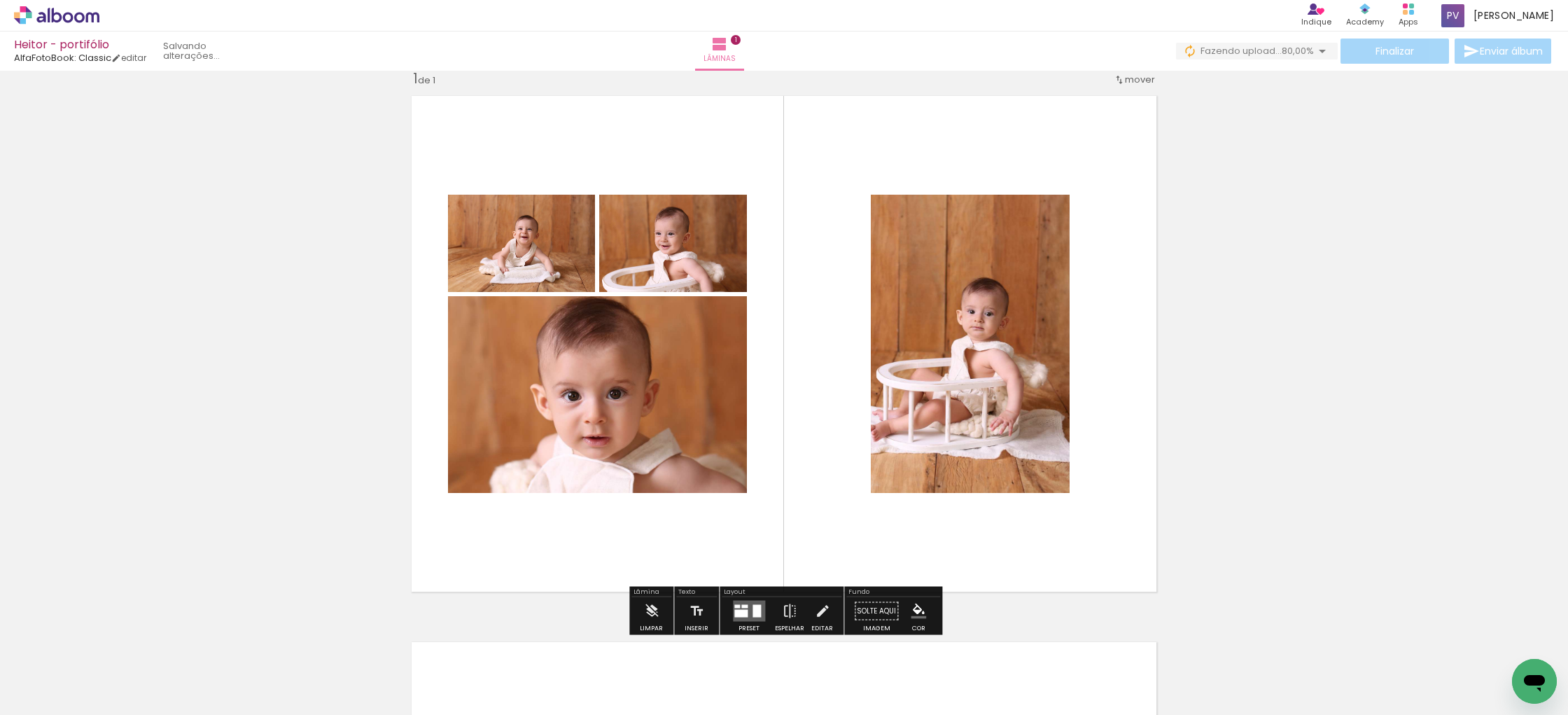
click at [966, 286] on quentale-photo at bounding box center [970, 343] width 198 height 298
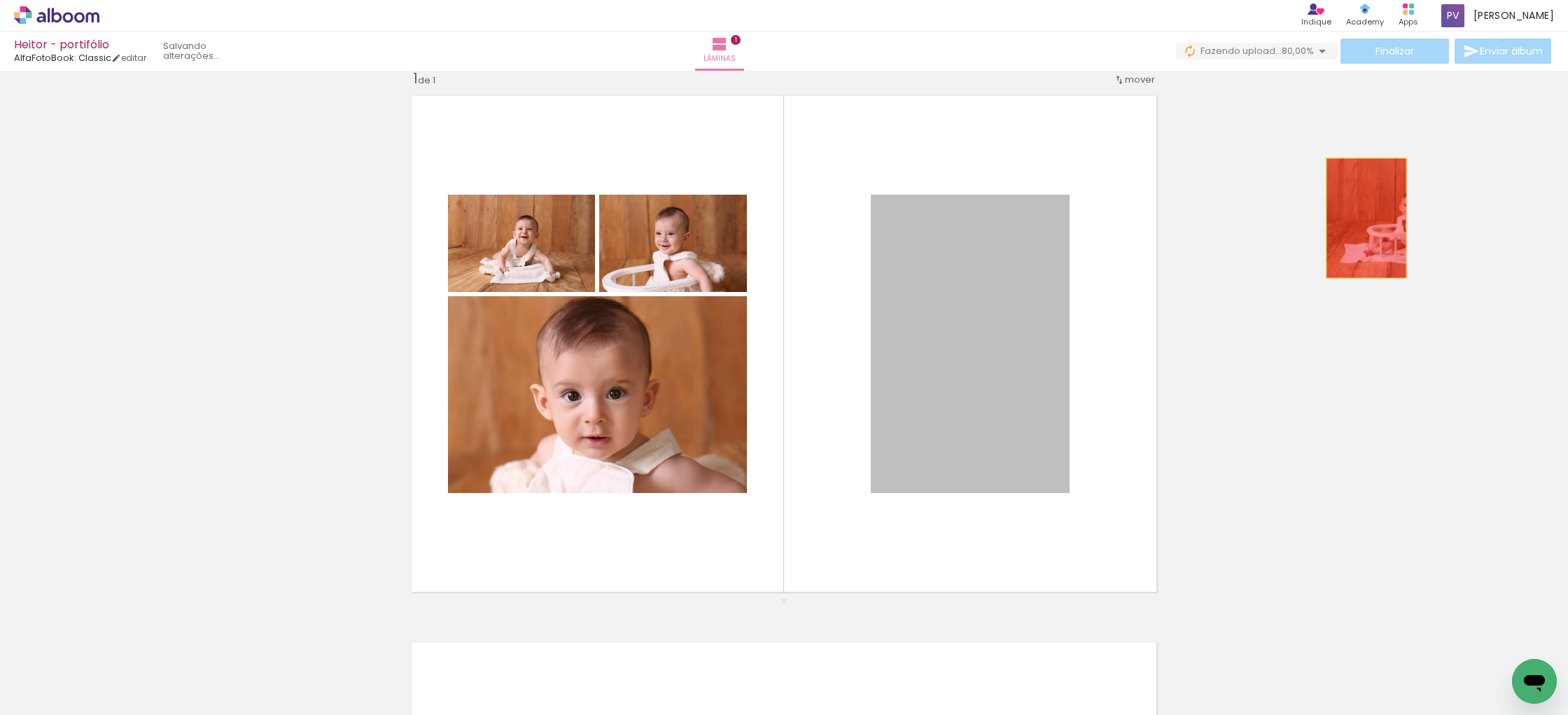
drag, startPoint x: 961, startPoint y: 295, endPoint x: 1367, endPoint y: 218, distance: 413.2
click at [1367, 218] on div "Inserir lâmina 1 de 1" at bounding box center [784, 599] width 1568 height 1093
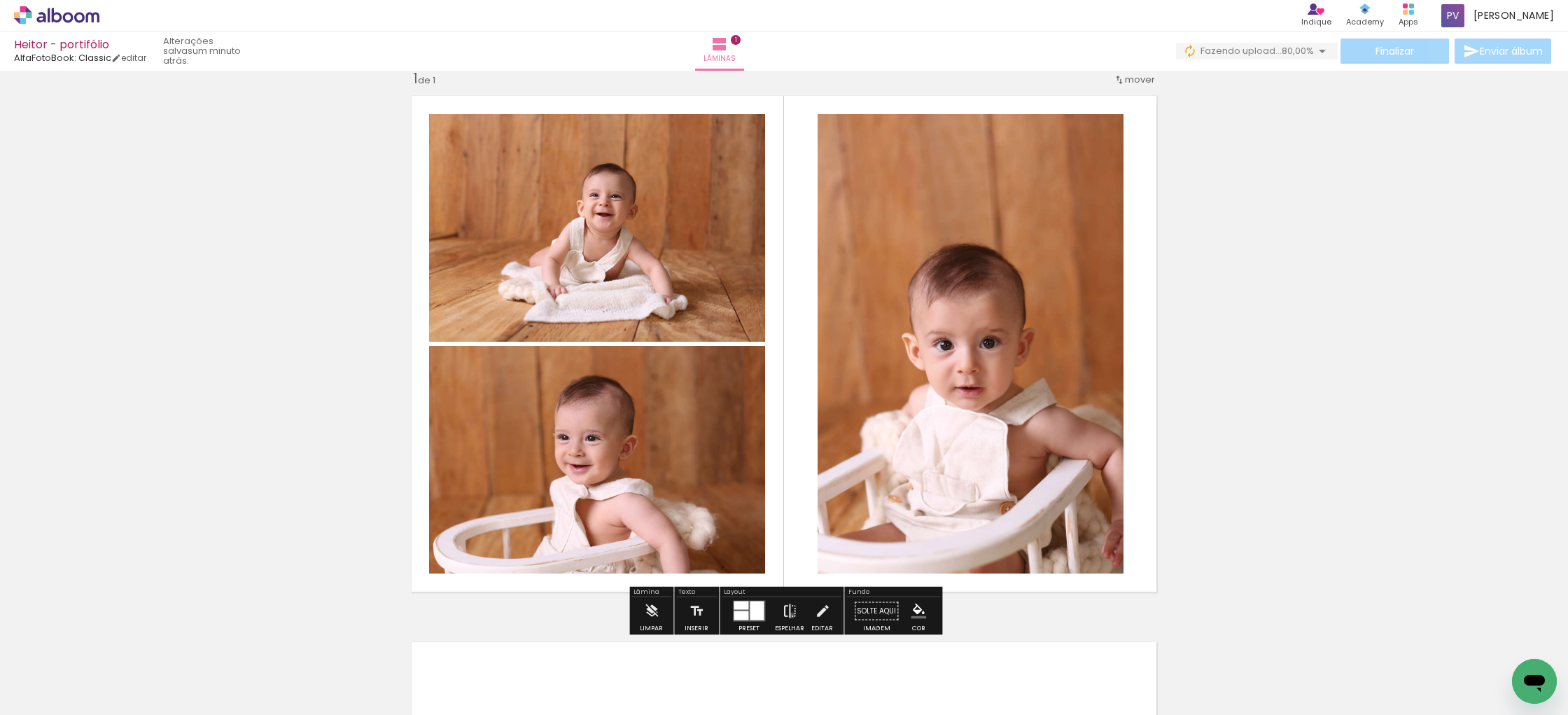
click at [789, 614] on iron-icon at bounding box center [790, 611] width 15 height 28
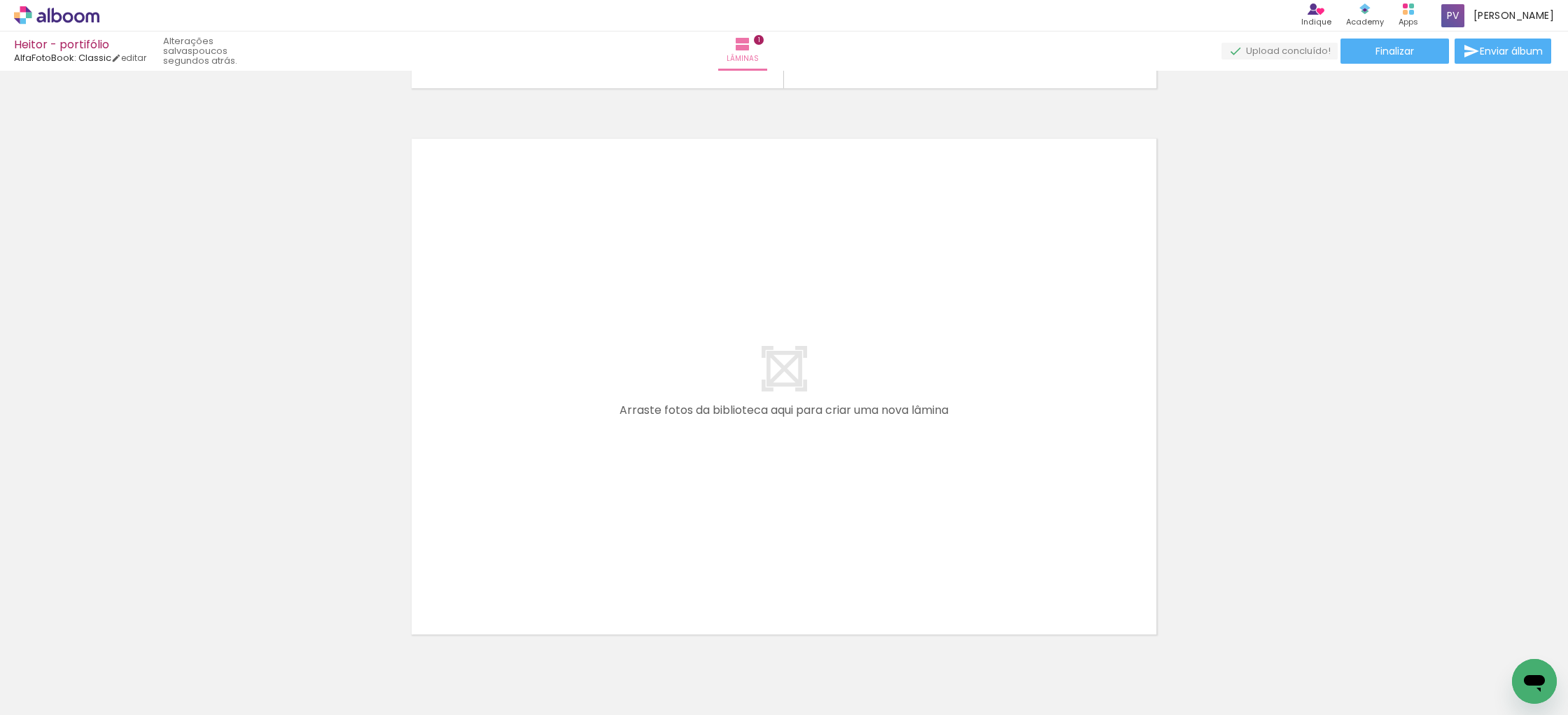
scroll to position [525, 0]
click at [48, 700] on span "Adicionar Fotos" at bounding box center [50, 696] width 42 height 15
click at [0, 0] on input "file" at bounding box center [0, 0] width 0 height 0
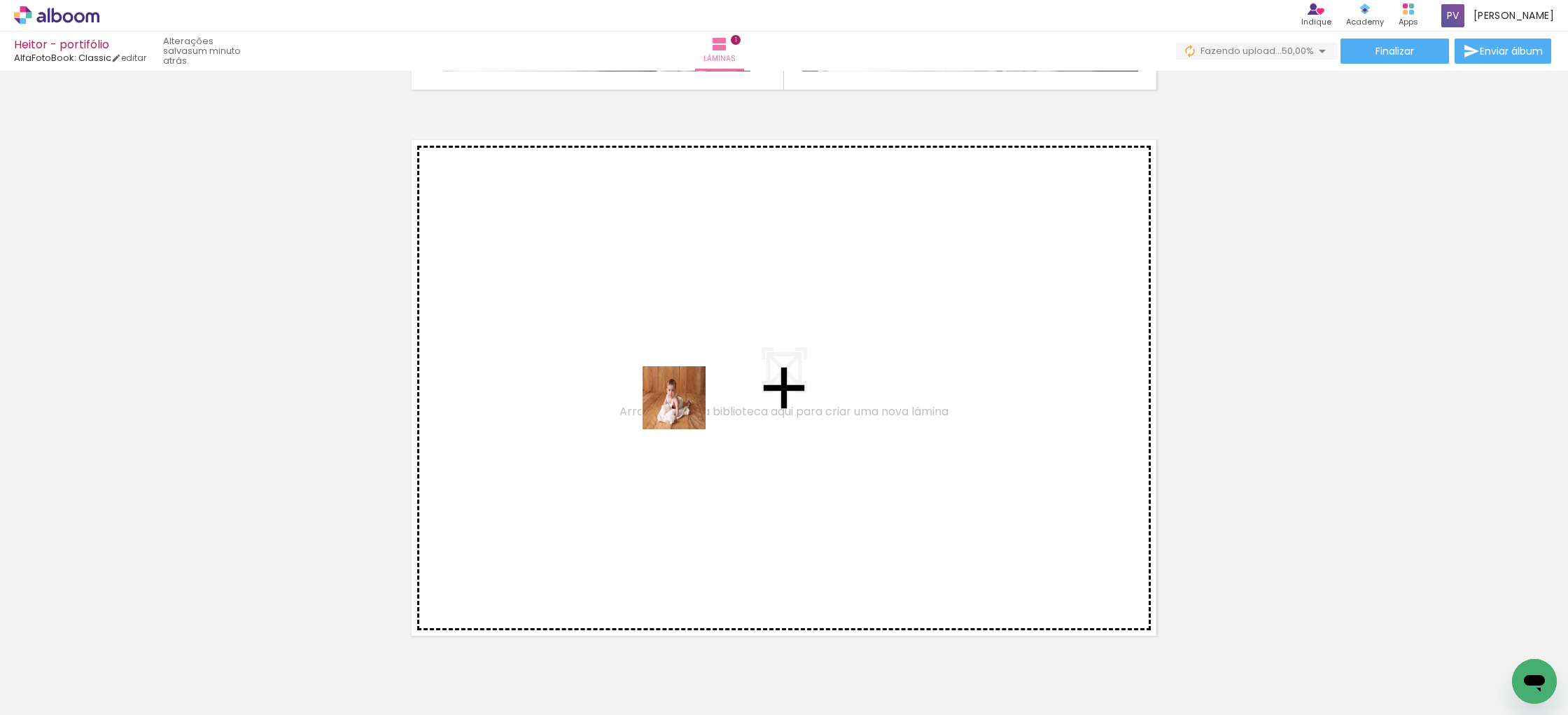
drag, startPoint x: 536, startPoint y: 670, endPoint x: 684, endPoint y: 408, distance: 300.9
click at [684, 408] on quentale-workspace at bounding box center [784, 358] width 1568 height 715
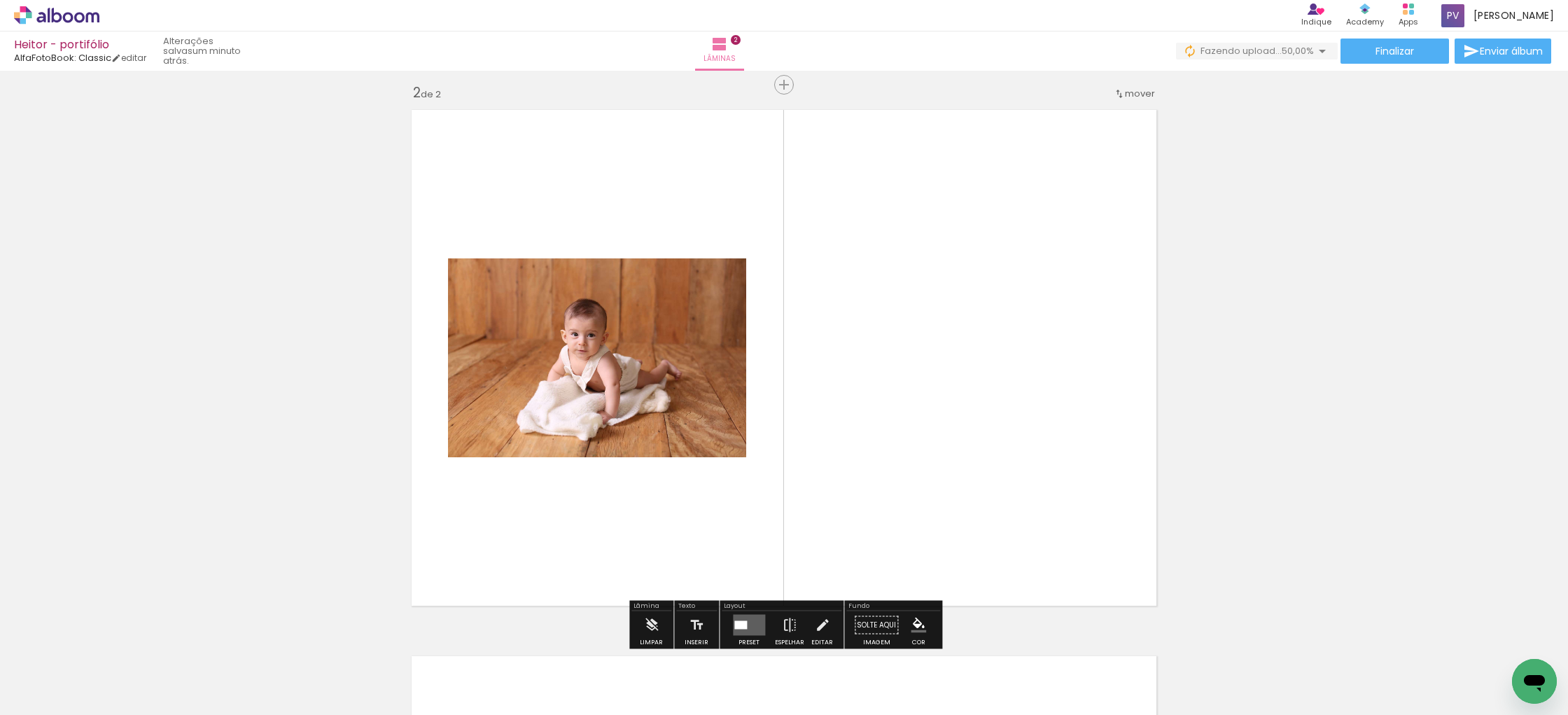
scroll to position [564, 0]
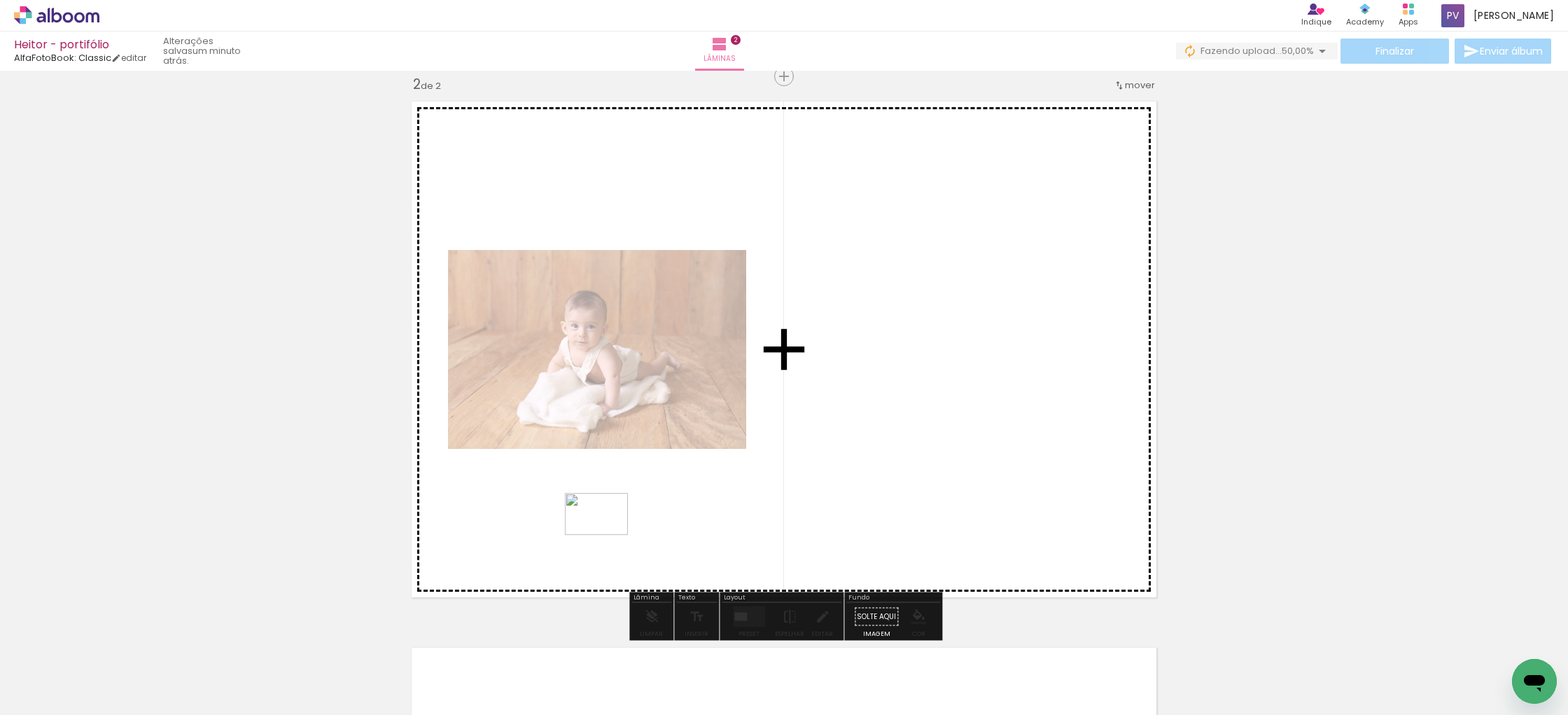
drag, startPoint x: 619, startPoint y: 671, endPoint x: 607, endPoint y: 535, distance: 136.5
click at [607, 535] on quentale-workspace at bounding box center [784, 358] width 1568 height 715
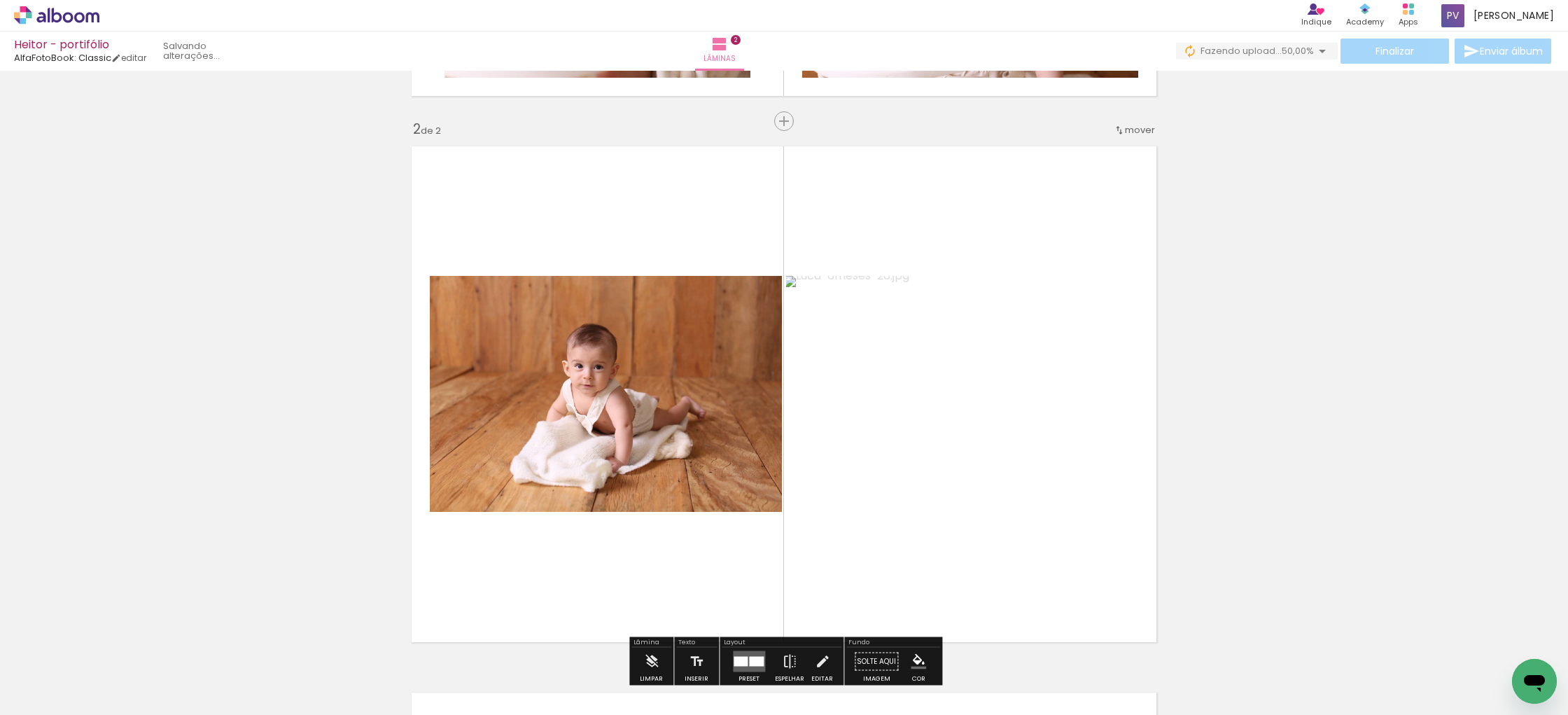
scroll to position [518, 0]
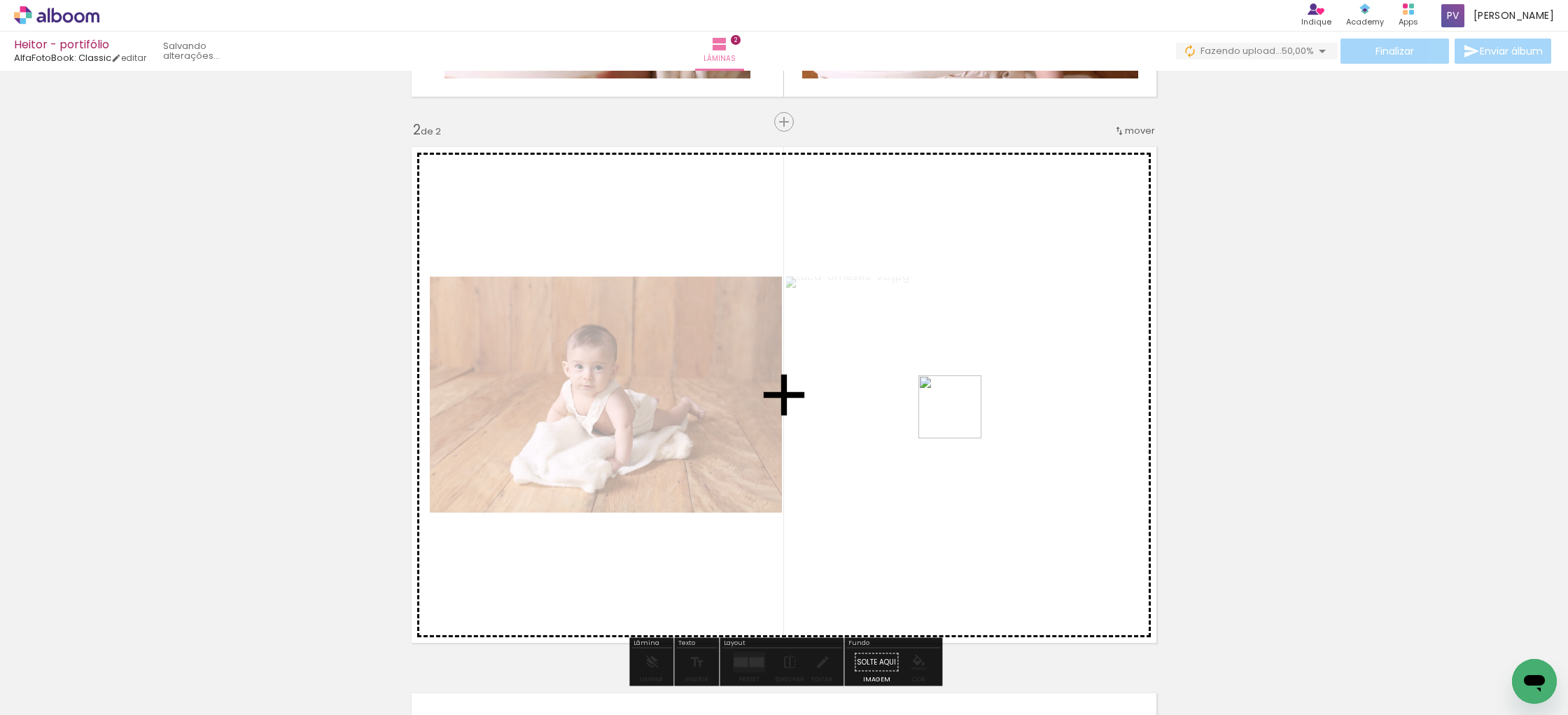
drag, startPoint x: 852, startPoint y: 671, endPoint x: 961, endPoint y: 413, distance: 280.1
click at [961, 413] on quentale-workspace at bounding box center [784, 358] width 1568 height 715
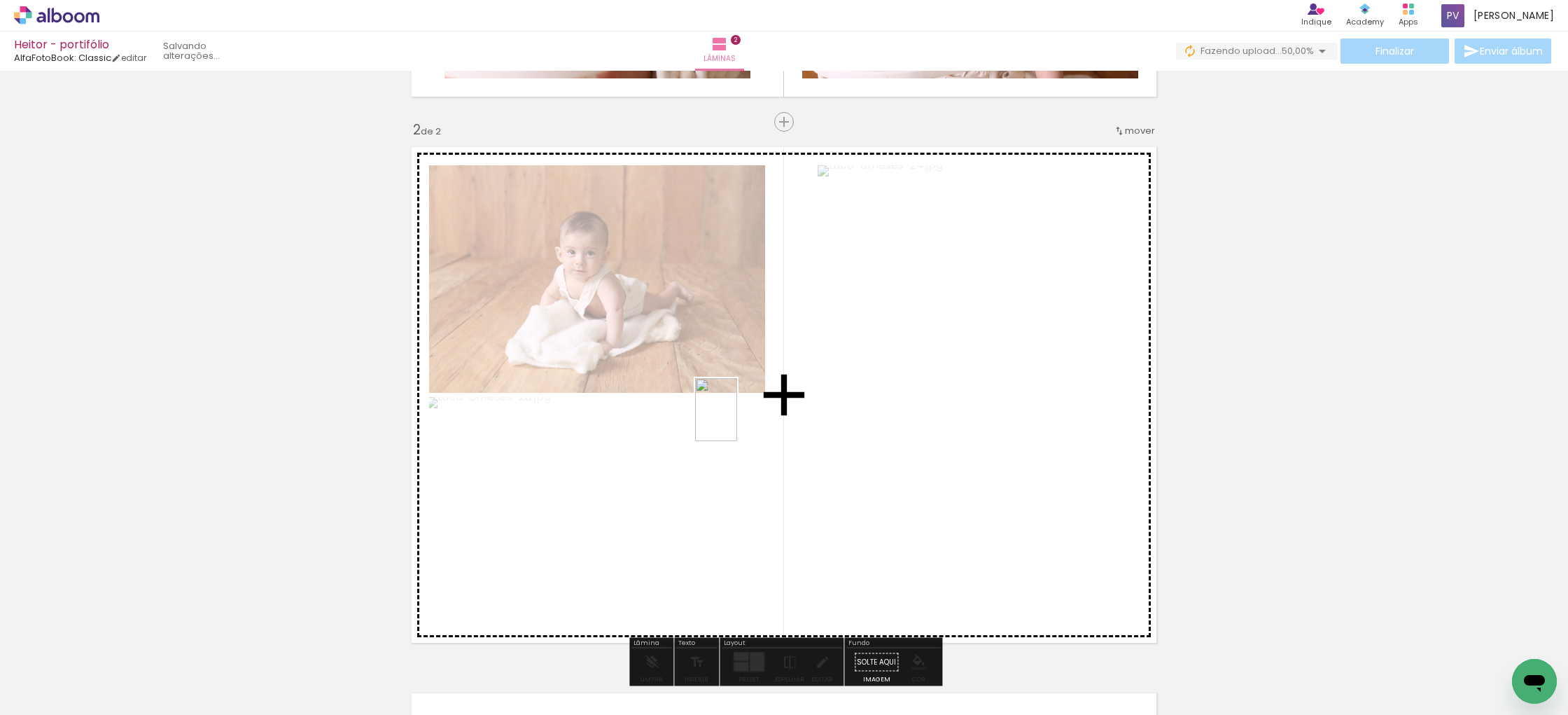
drag, startPoint x: 780, startPoint y: 657, endPoint x: 779, endPoint y: 432, distance: 225.0
click at [735, 417] on quentale-workspace at bounding box center [784, 358] width 1568 height 715
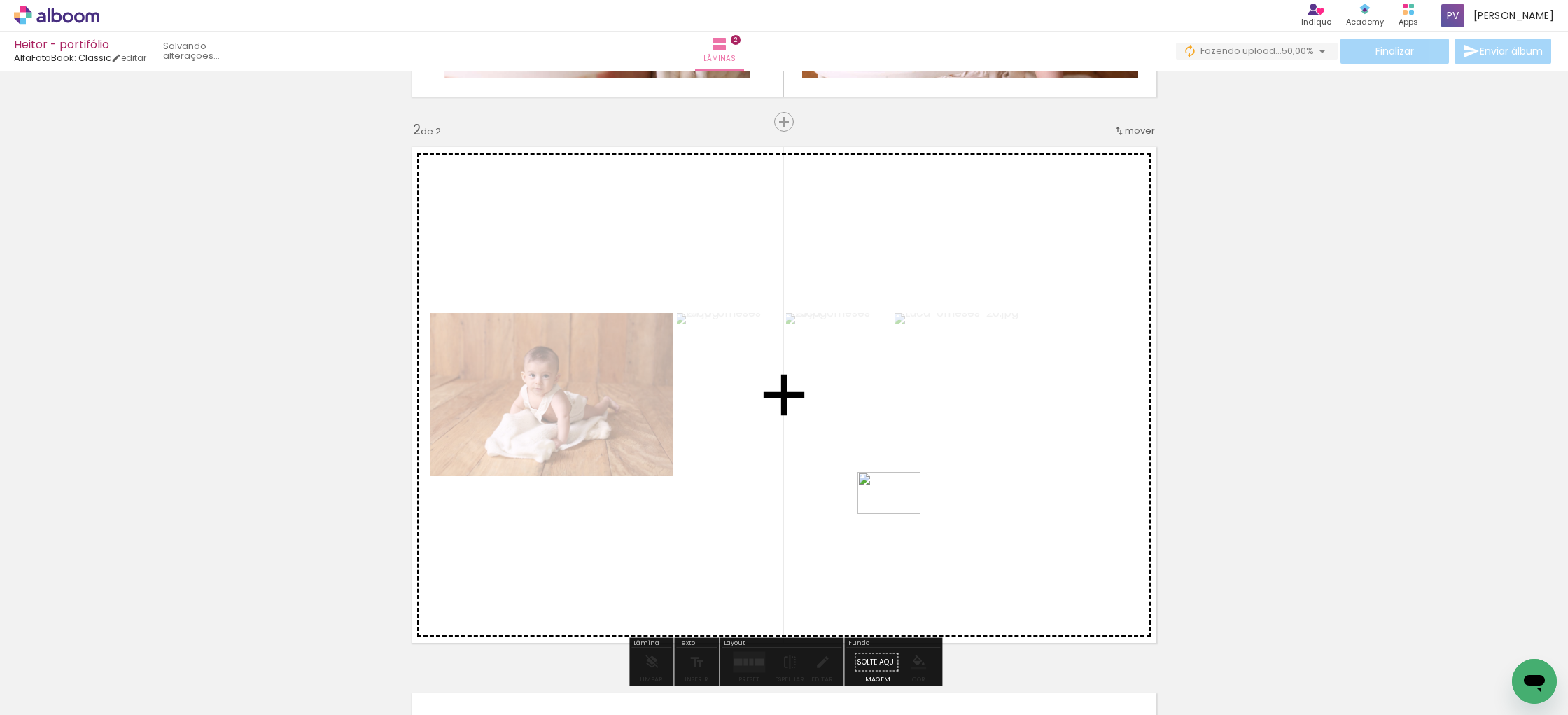
drag, startPoint x: 695, startPoint y: 674, endPoint x: 899, endPoint y: 513, distance: 259.9
click at [899, 513] on quentale-workspace at bounding box center [784, 358] width 1568 height 715
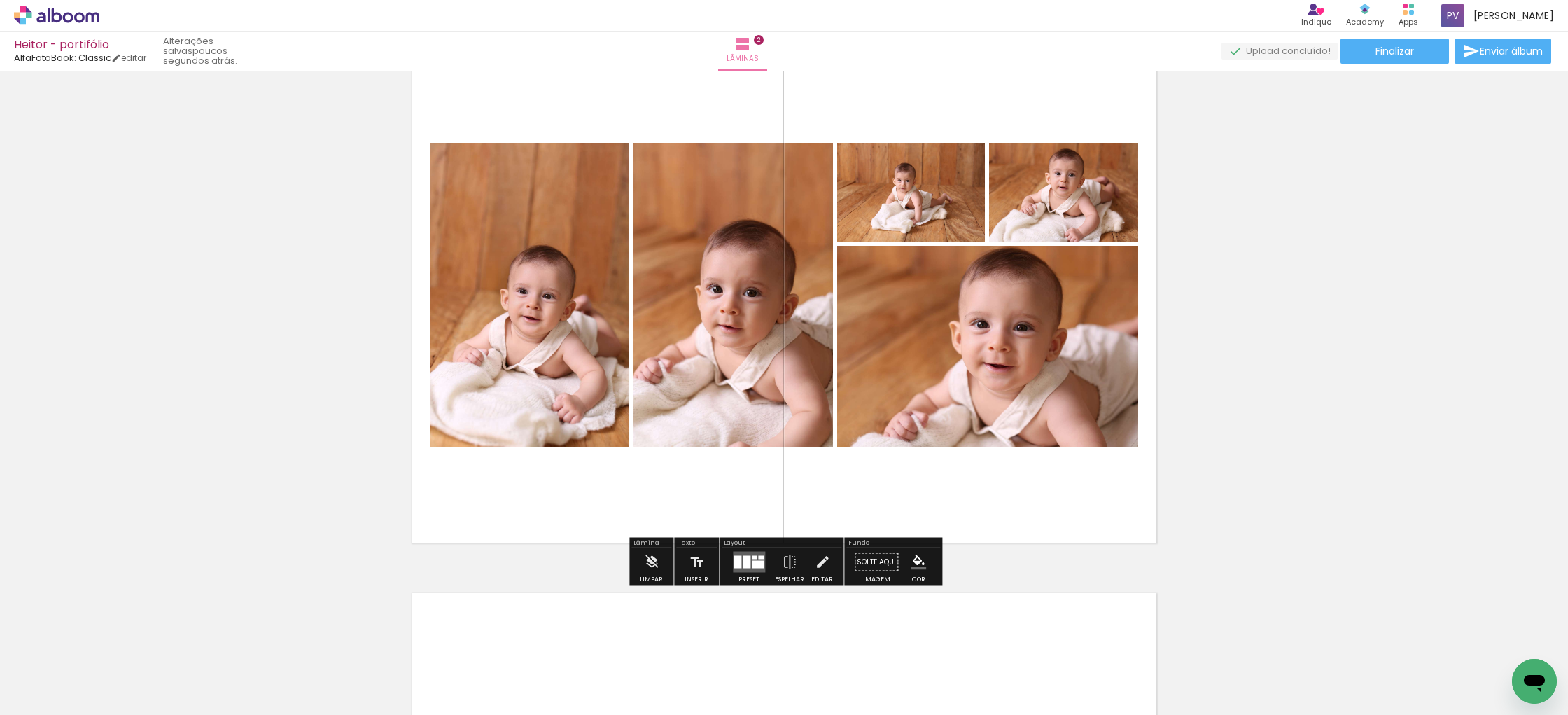
scroll to position [646, 0]
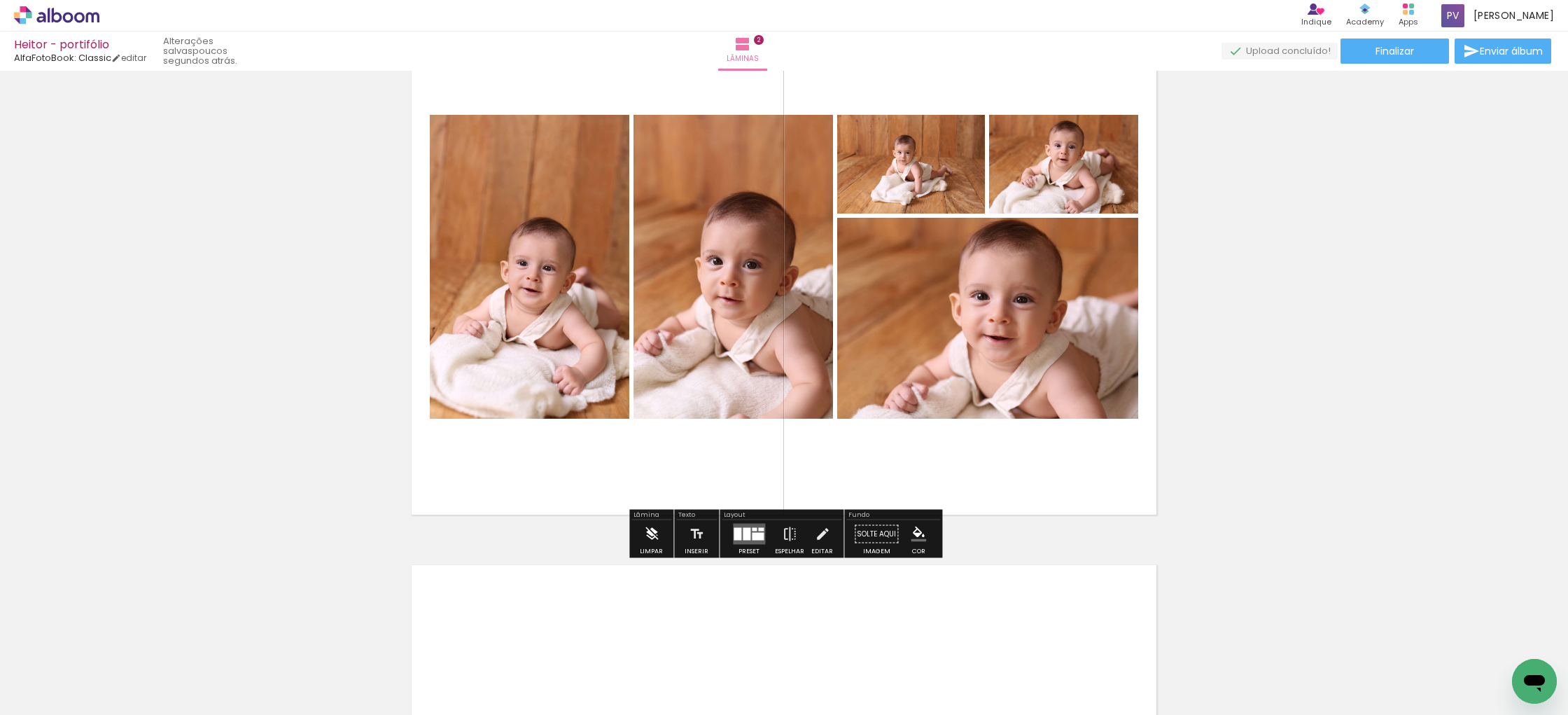
click at [651, 536] on iron-icon at bounding box center [652, 534] width 15 height 28
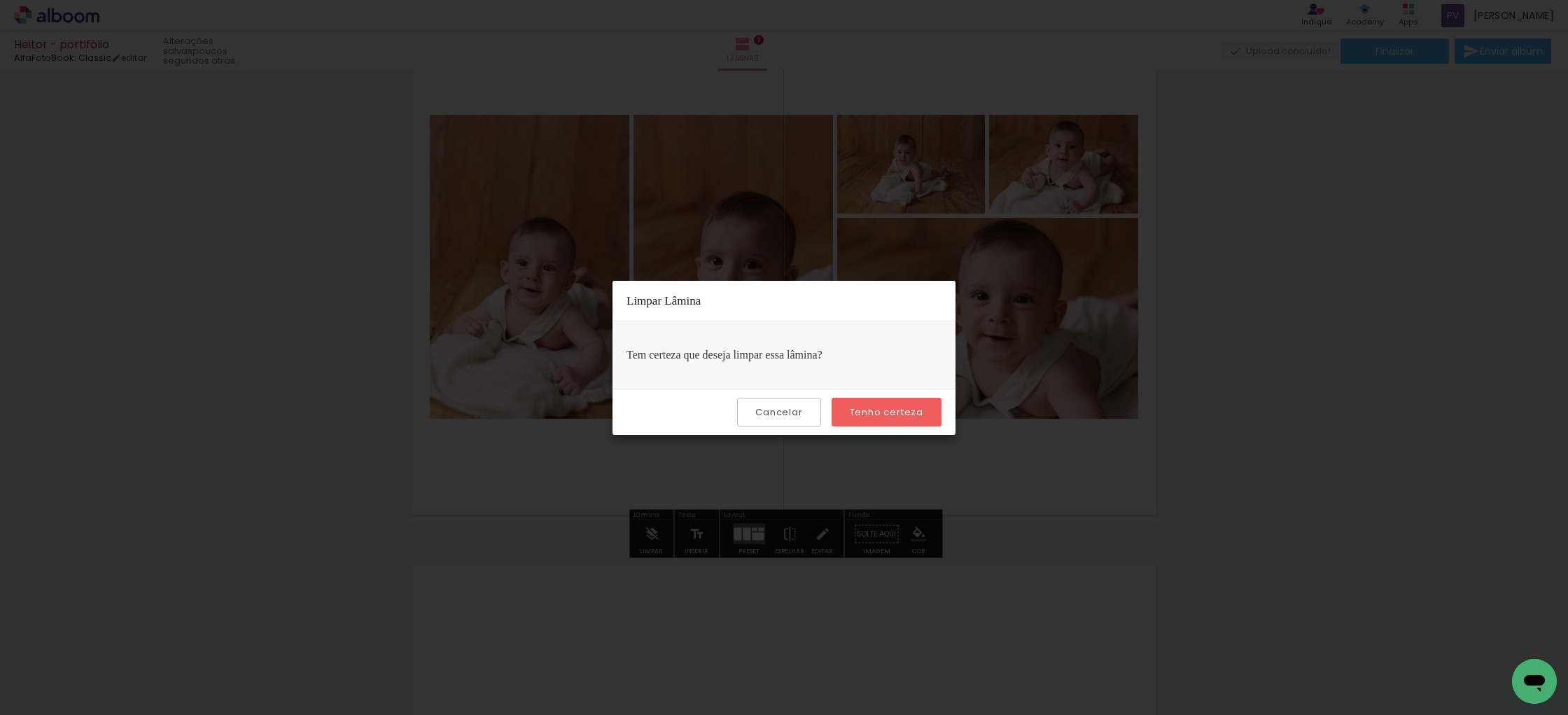
click at [0, 0] on slot "Tenho certeza" at bounding box center [0, 0] width 0 height 0
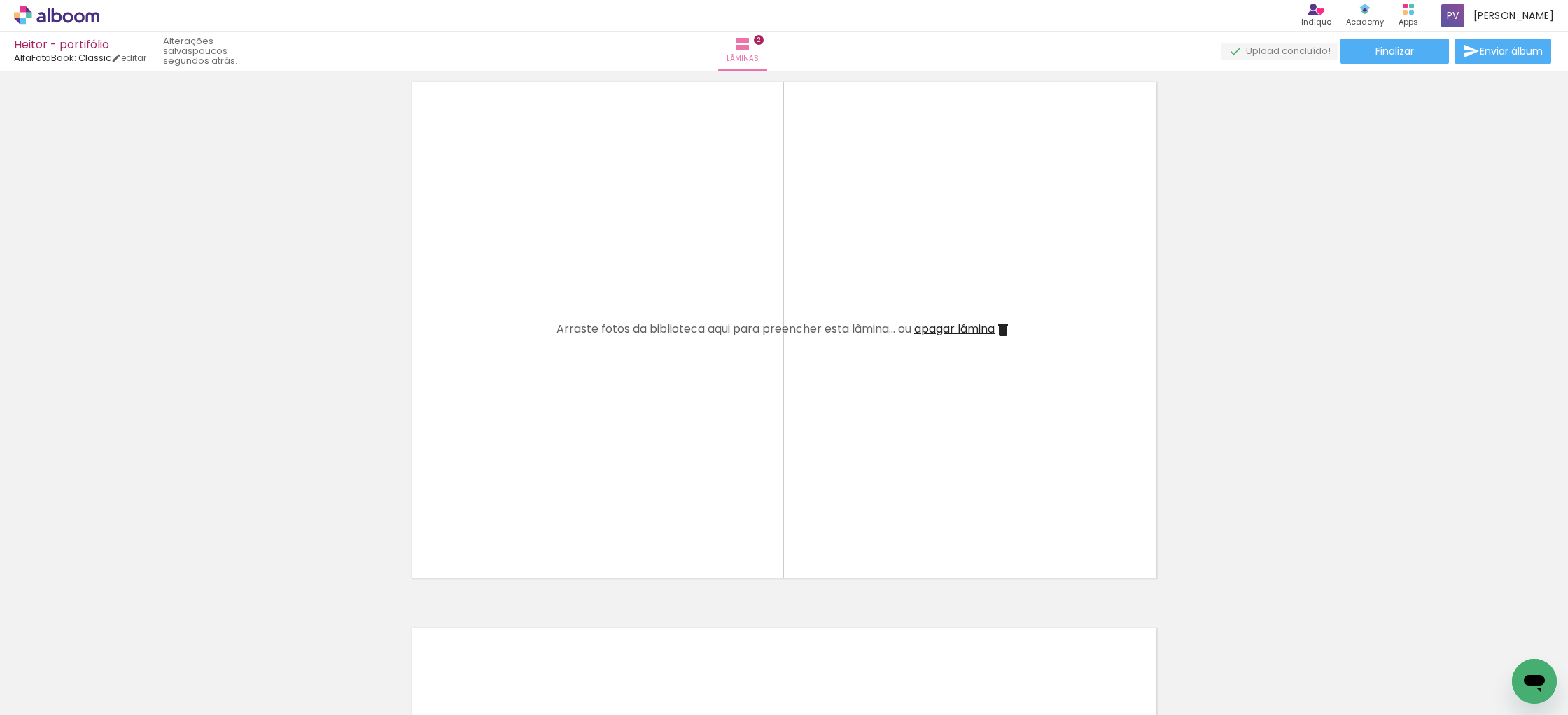
scroll to position [599, 0]
click at [48, 697] on span "Adicionar Fotos" at bounding box center [50, 696] width 42 height 15
click at [0, 0] on input "file" at bounding box center [0, 0] width 0 height 0
